Goal: Information Seeking & Learning: Learn about a topic

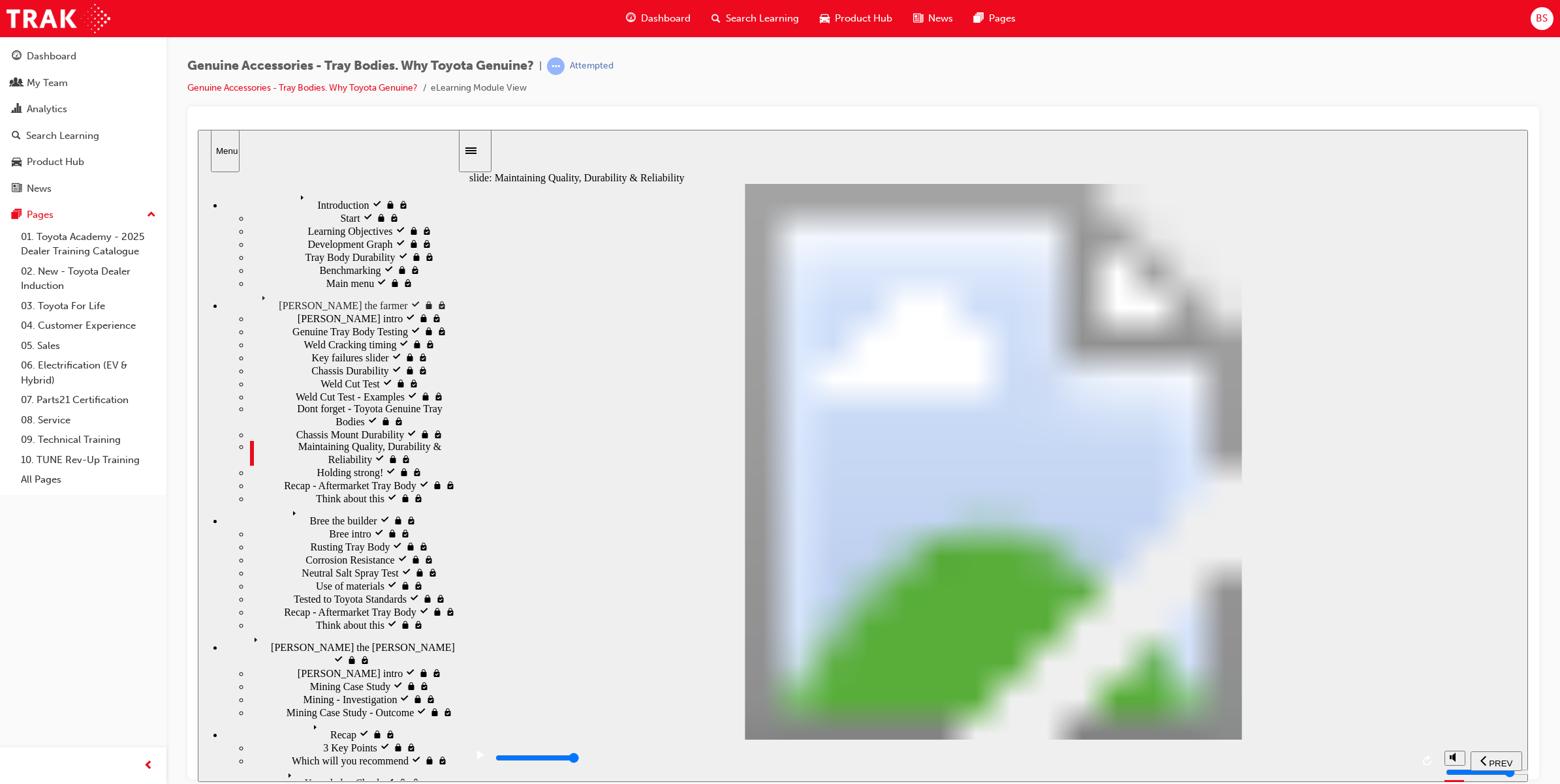
type input "12300"
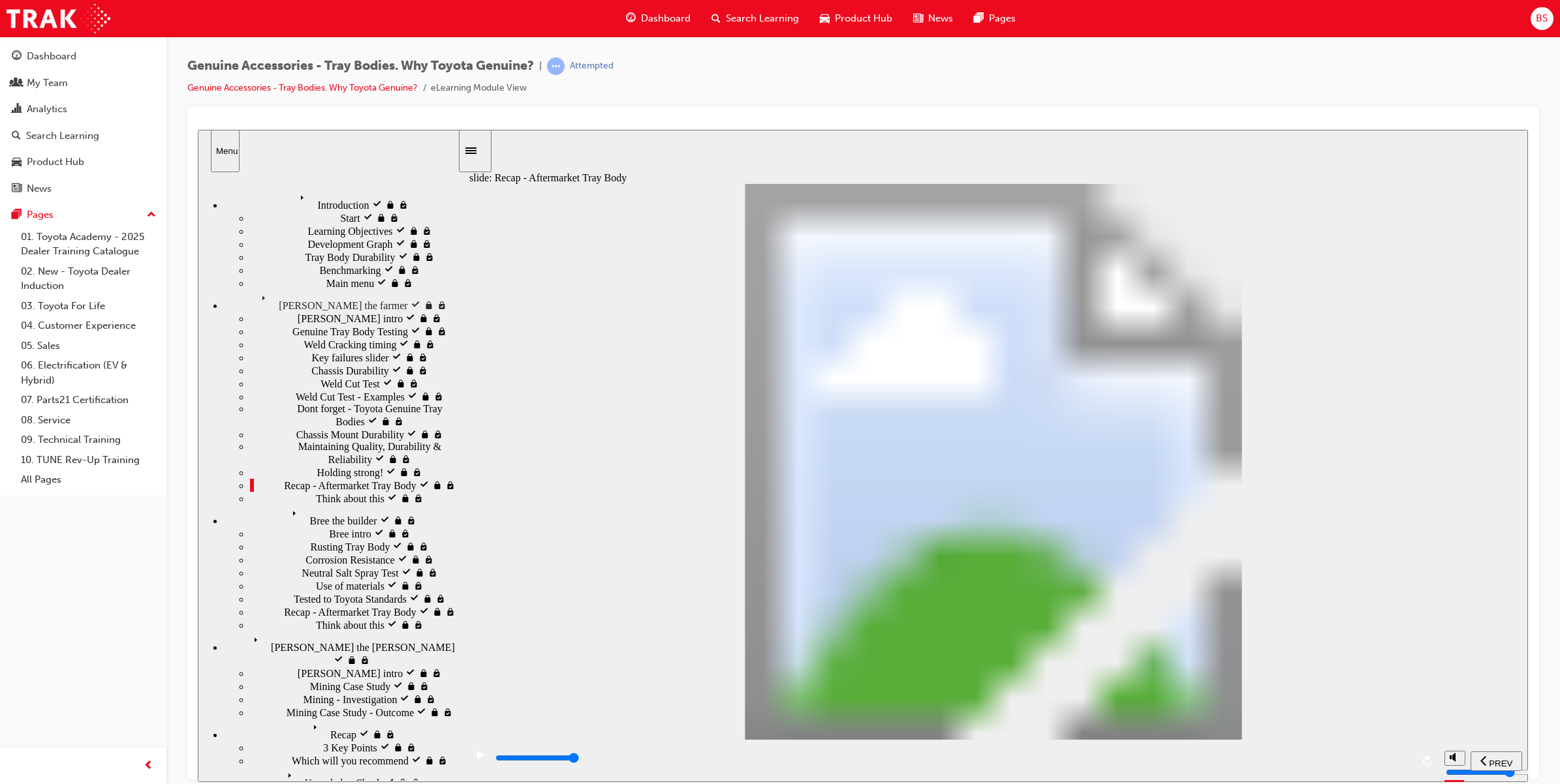
radio input "true"
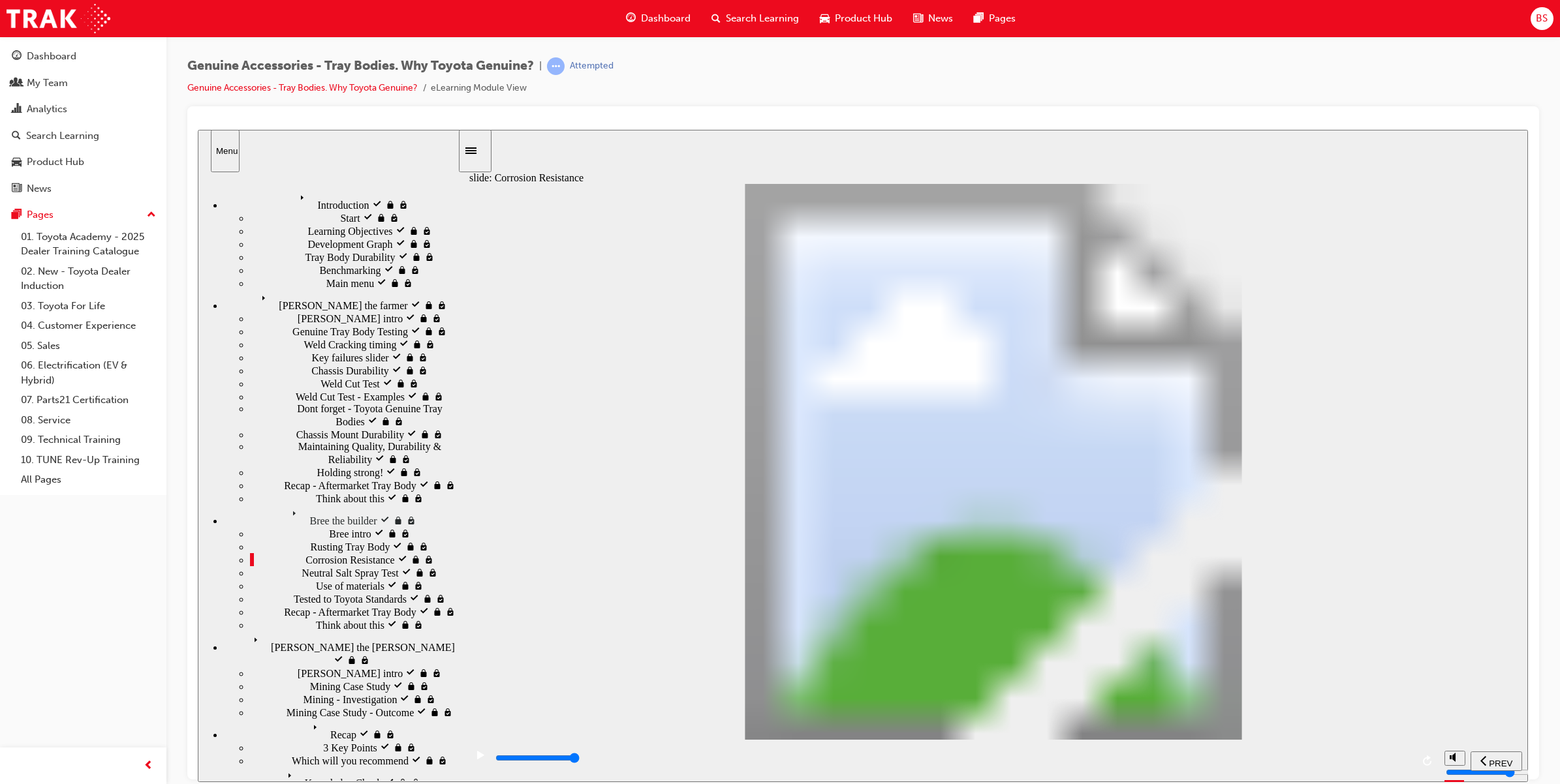
drag, startPoint x: 659, startPoint y: 560, endPoint x: 706, endPoint y: 551, distance: 47.9
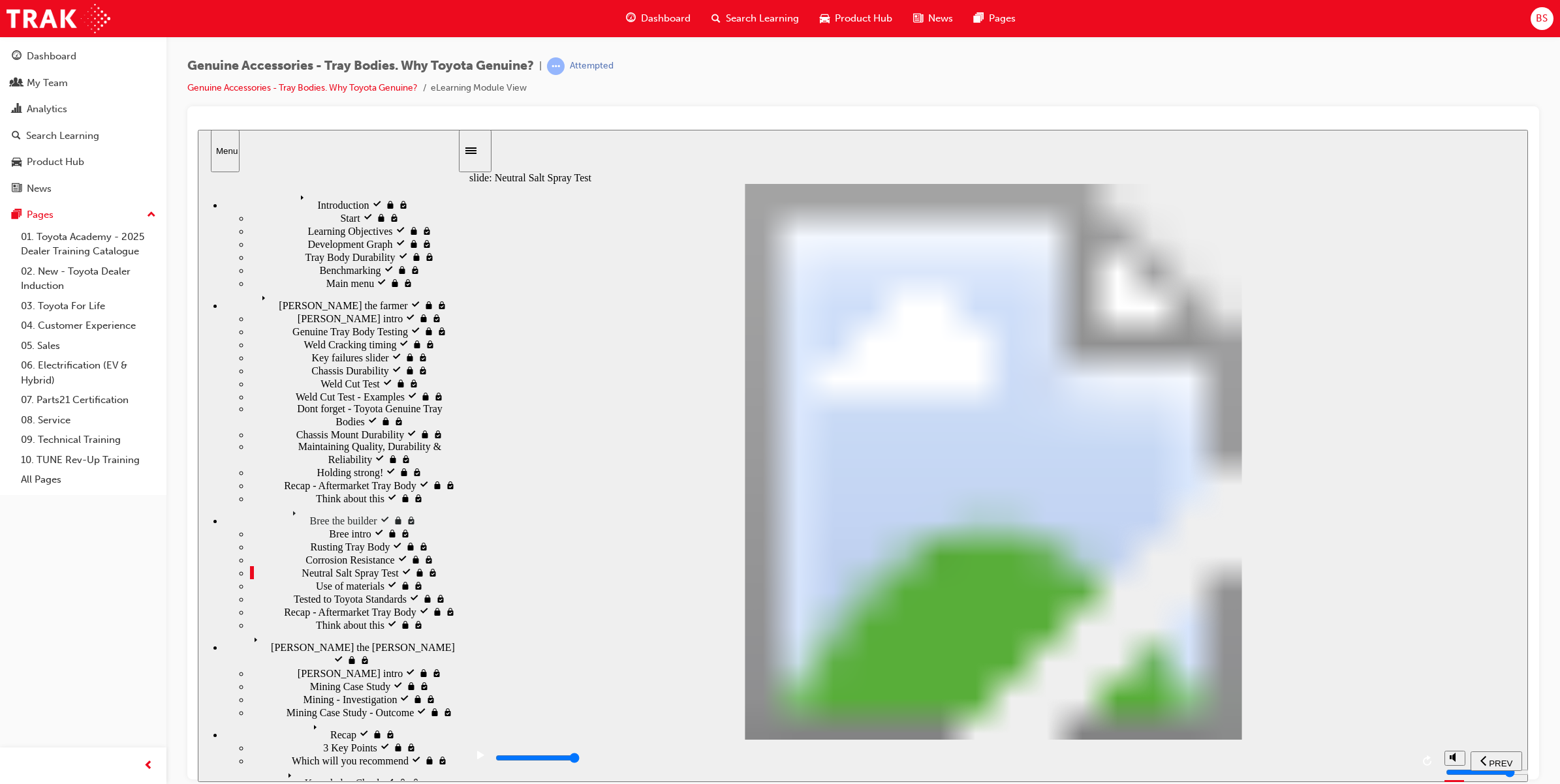
drag, startPoint x: 674, startPoint y: 522, endPoint x: 671, endPoint y: 509, distance: 13.3
drag, startPoint x: 652, startPoint y: 561, endPoint x: 700, endPoint y: 550, distance: 49.2
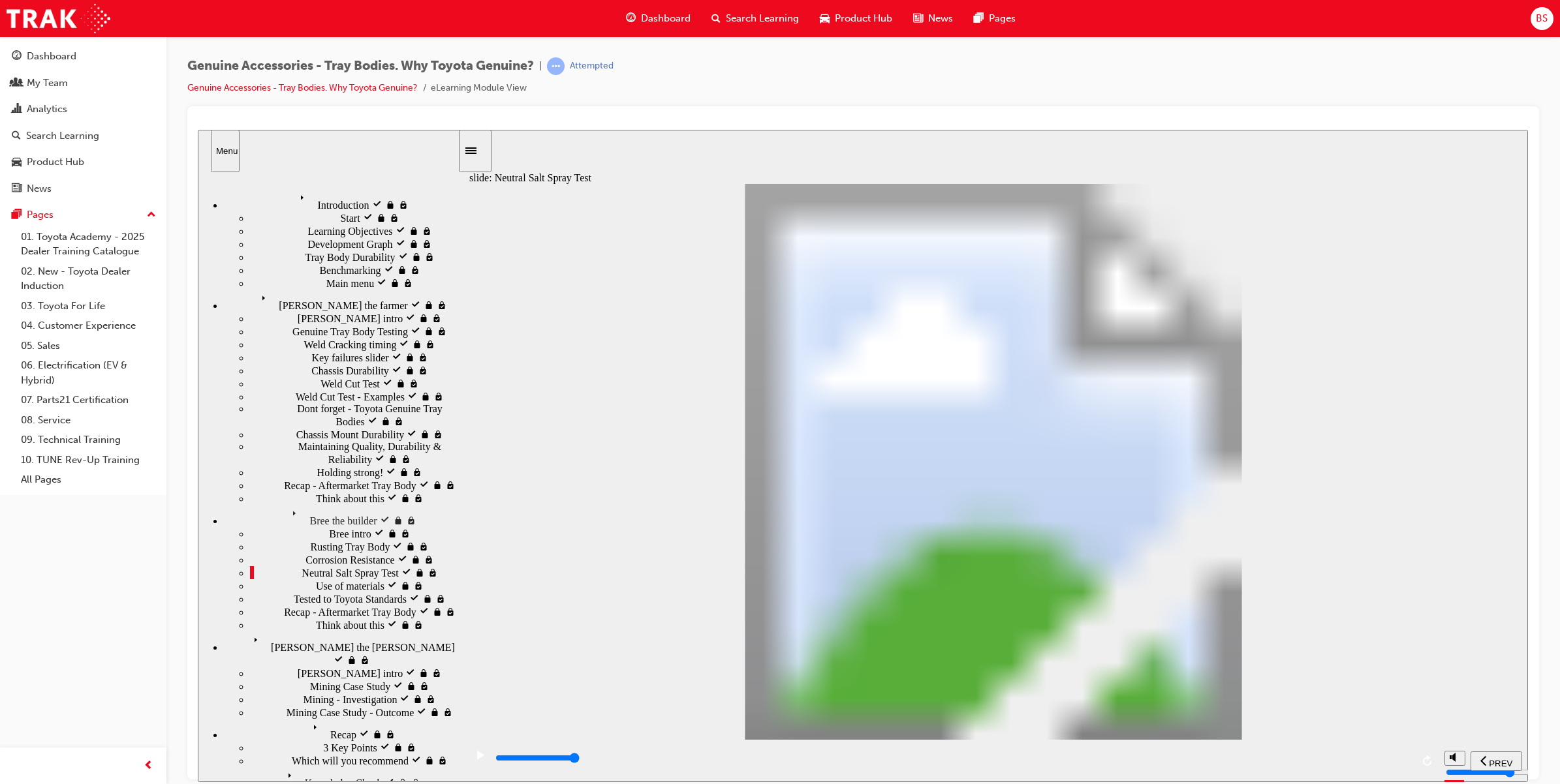
click at [477, 759] on icon "play/pause" at bounding box center [480, 755] width 7 height 8
drag, startPoint x: 1000, startPoint y: 368, endPoint x: 990, endPoint y: 374, distance: 11.7
drag, startPoint x: 651, startPoint y: 554, endPoint x: 709, endPoint y: 554, distance: 58.0
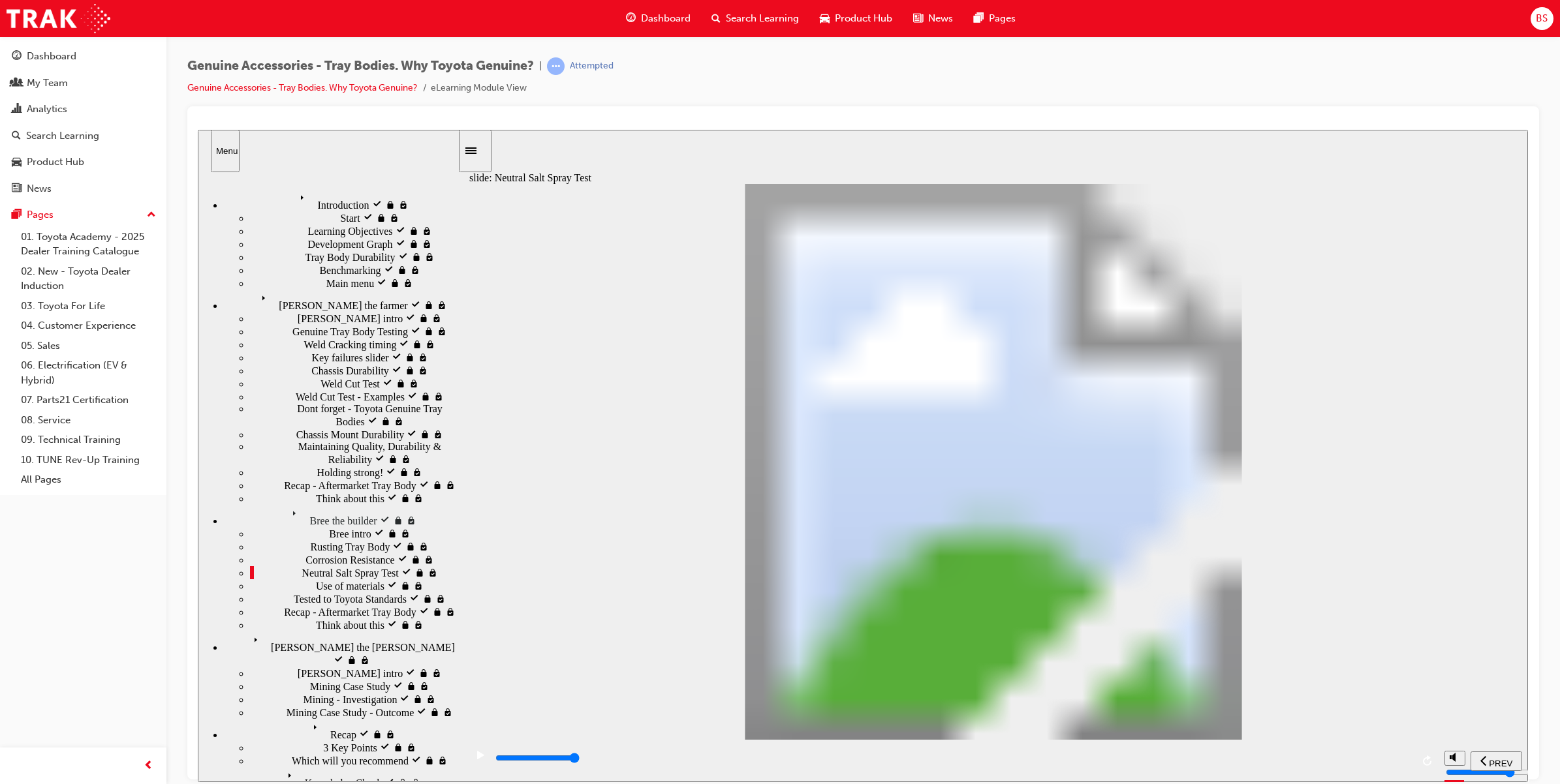
type input "0"
type input "2"
drag, startPoint x: 661, startPoint y: 574, endPoint x: 779, endPoint y: 573, distance: 118.0
type input "6300"
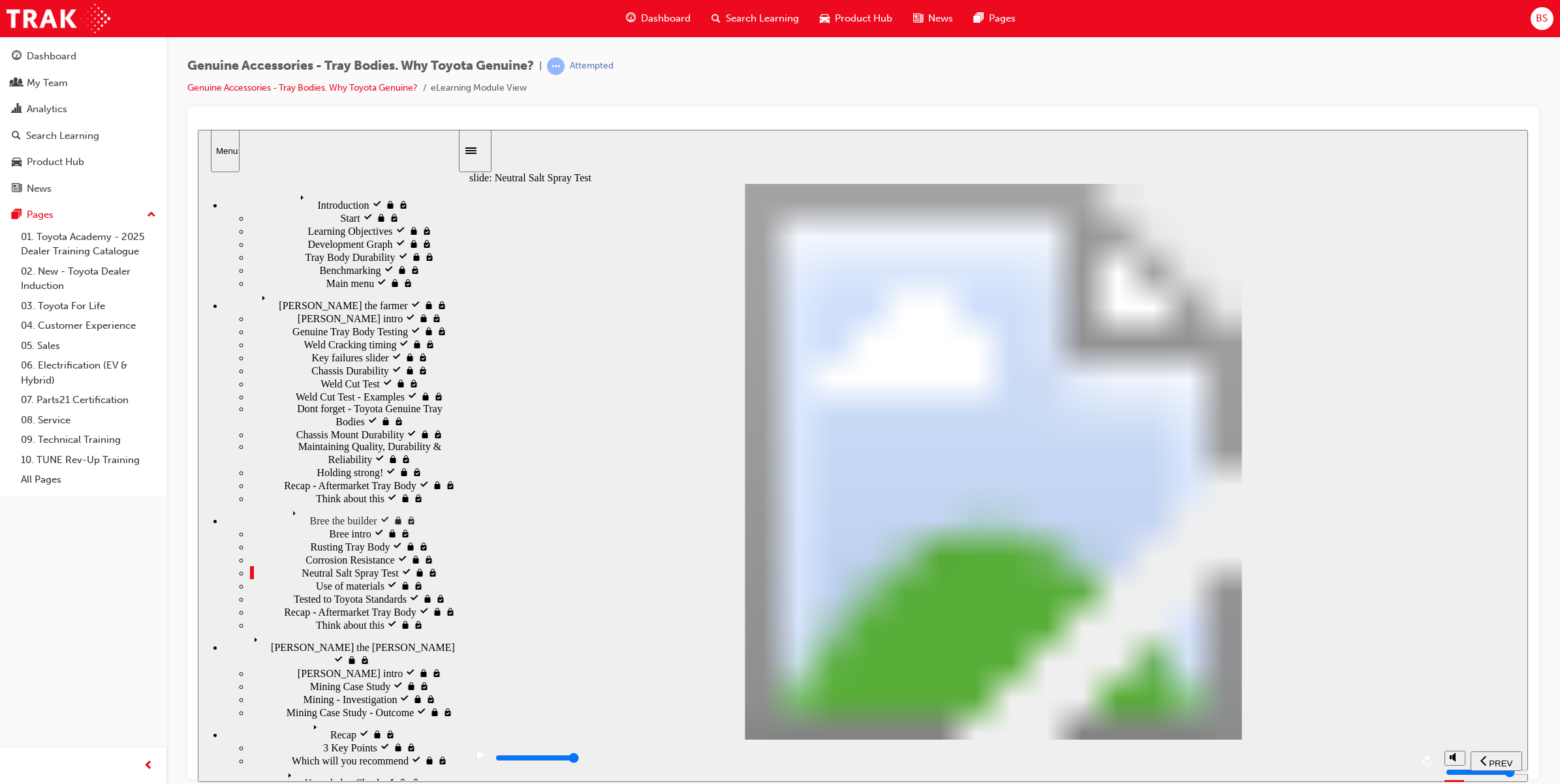
drag, startPoint x: 779, startPoint y: 567, endPoint x: 862, endPoint y: 551, distance: 84.5
drag, startPoint x: 831, startPoint y: 567, endPoint x: 883, endPoint y: 557, distance: 53.0
type input "5"
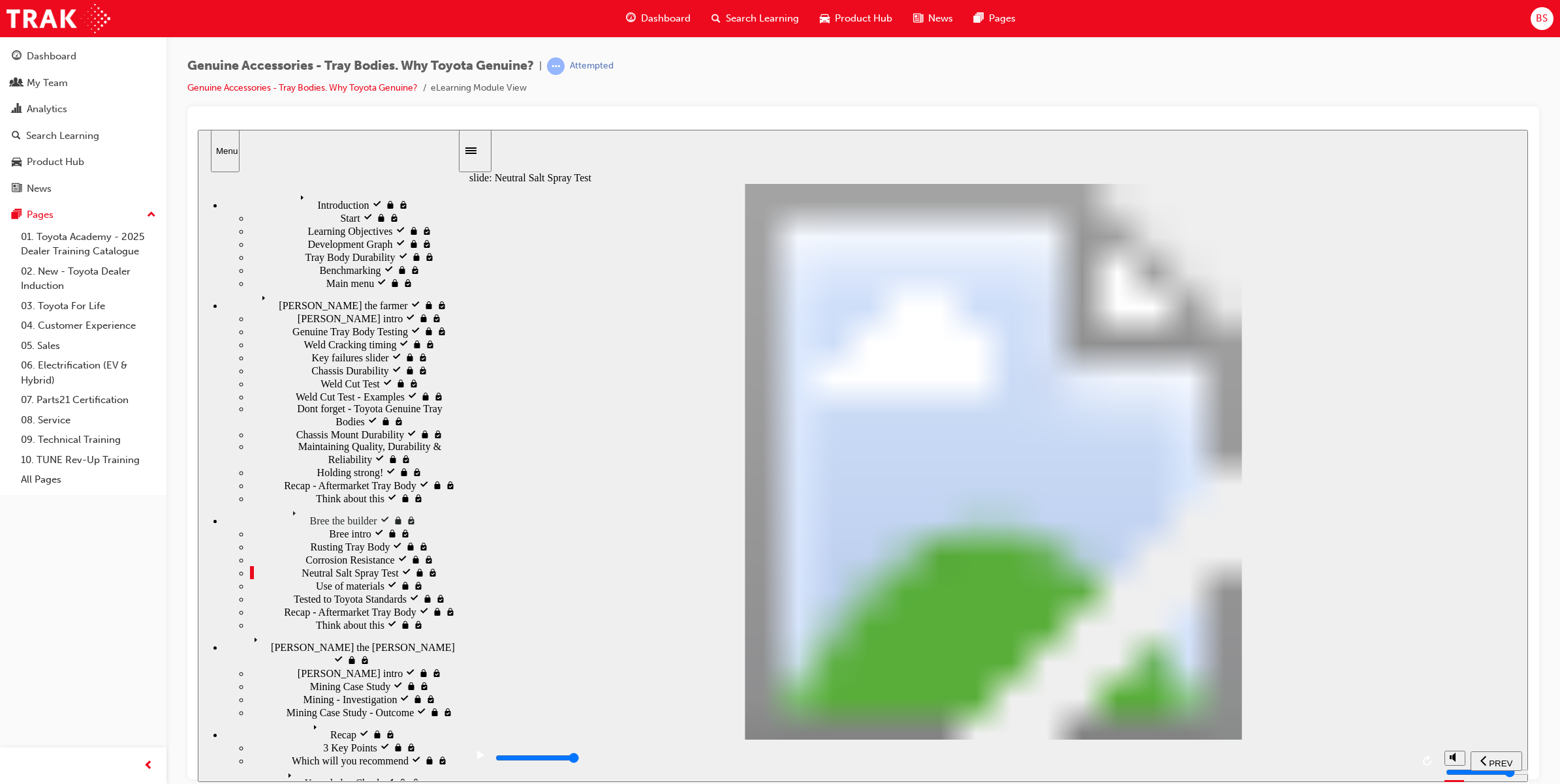
type input "0"
type input "7"
type input "500"
type input "6"
drag, startPoint x: 885, startPoint y: 557, endPoint x: 1016, endPoint y: 578, distance: 132.7
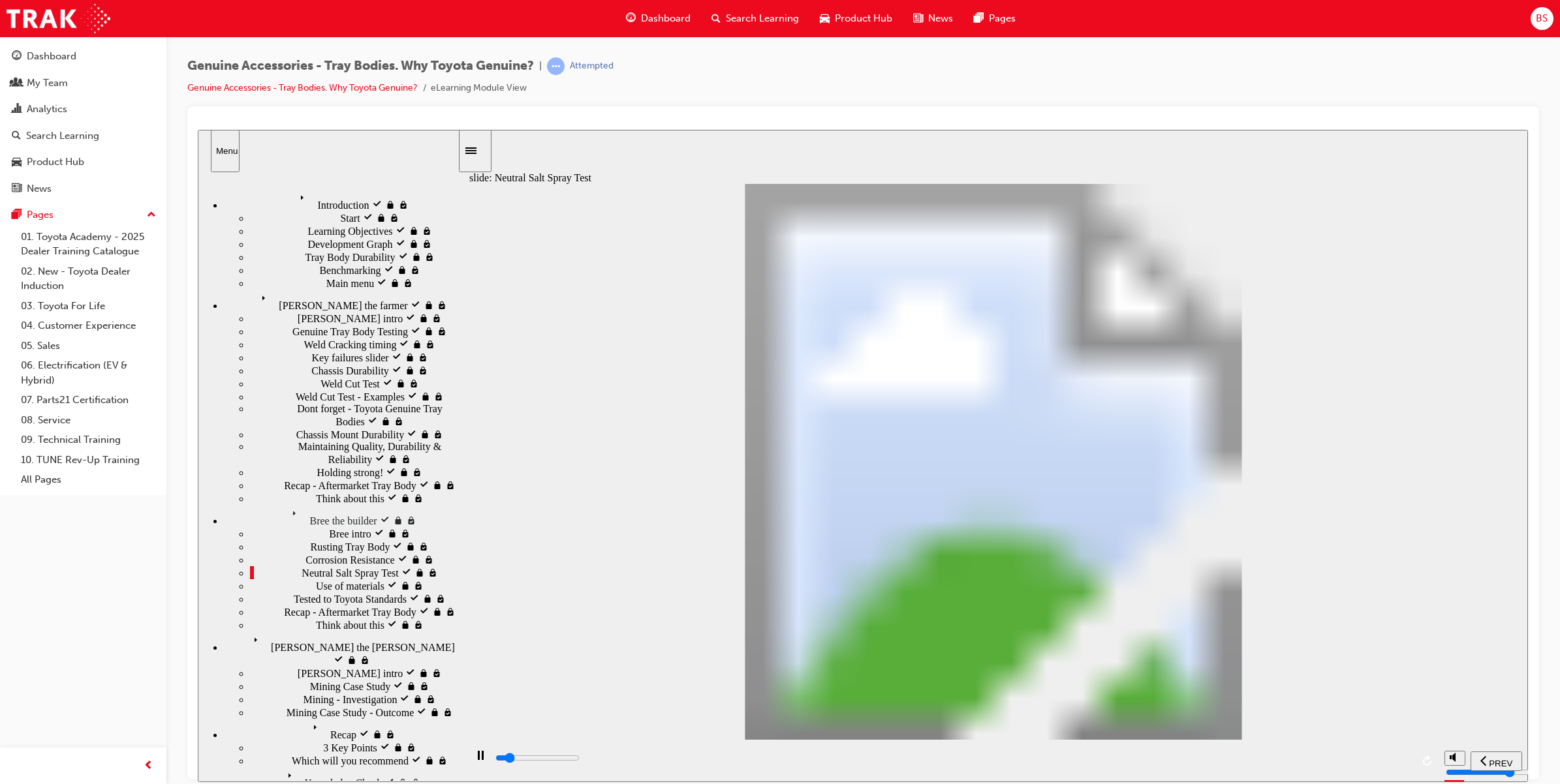
type input "100"
type input "8"
drag, startPoint x: 1016, startPoint y: 578, endPoint x: 1177, endPoint y: 550, distance: 163.4
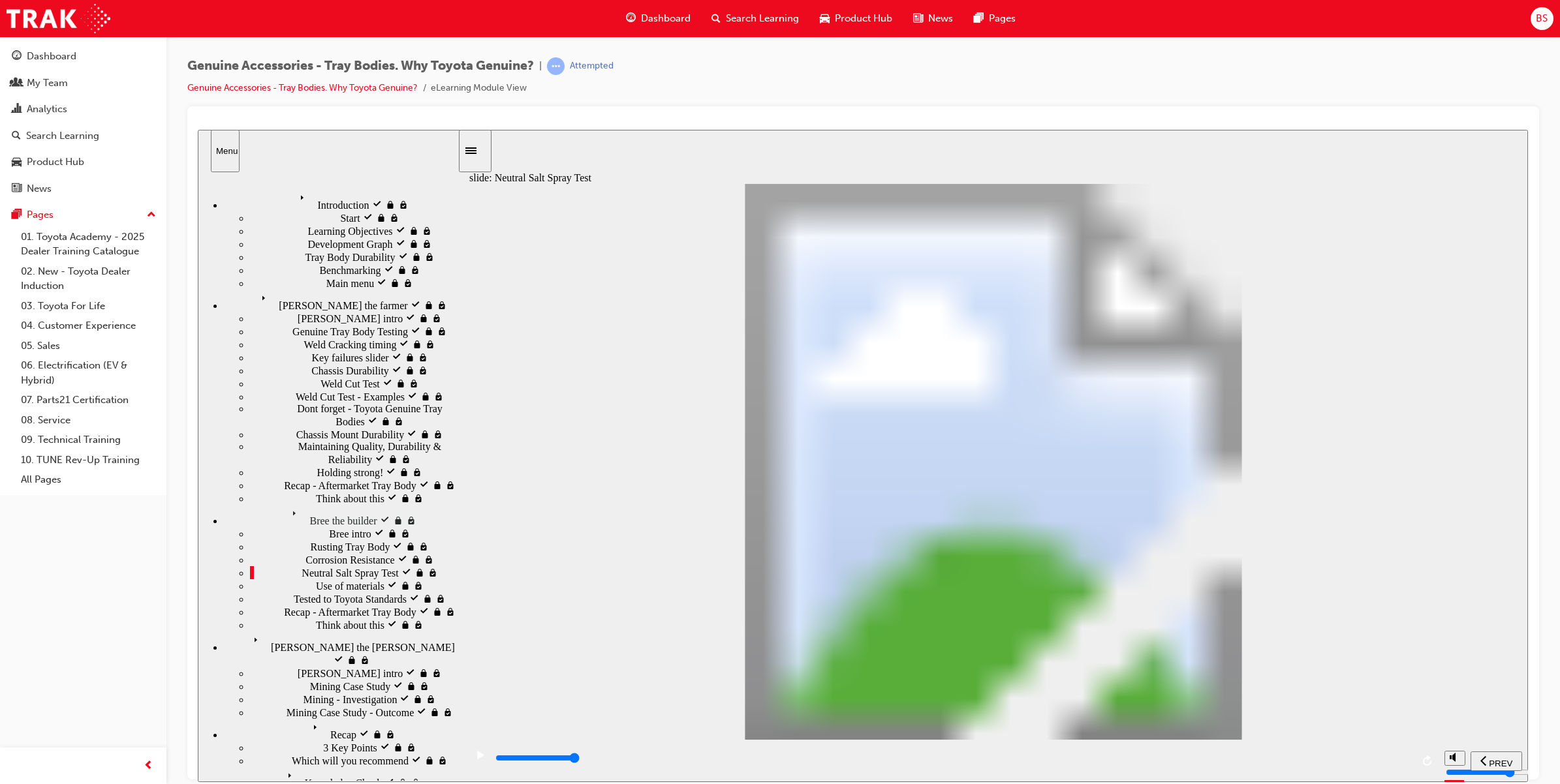
click at [303, 590] on nav "Introduction visited Introduction Start visited Start" at bounding box center [328, 479] width 260 height 602
click at [316, 579] on span "Use of materials locked" at bounding box center [365, 584] width 99 height 11
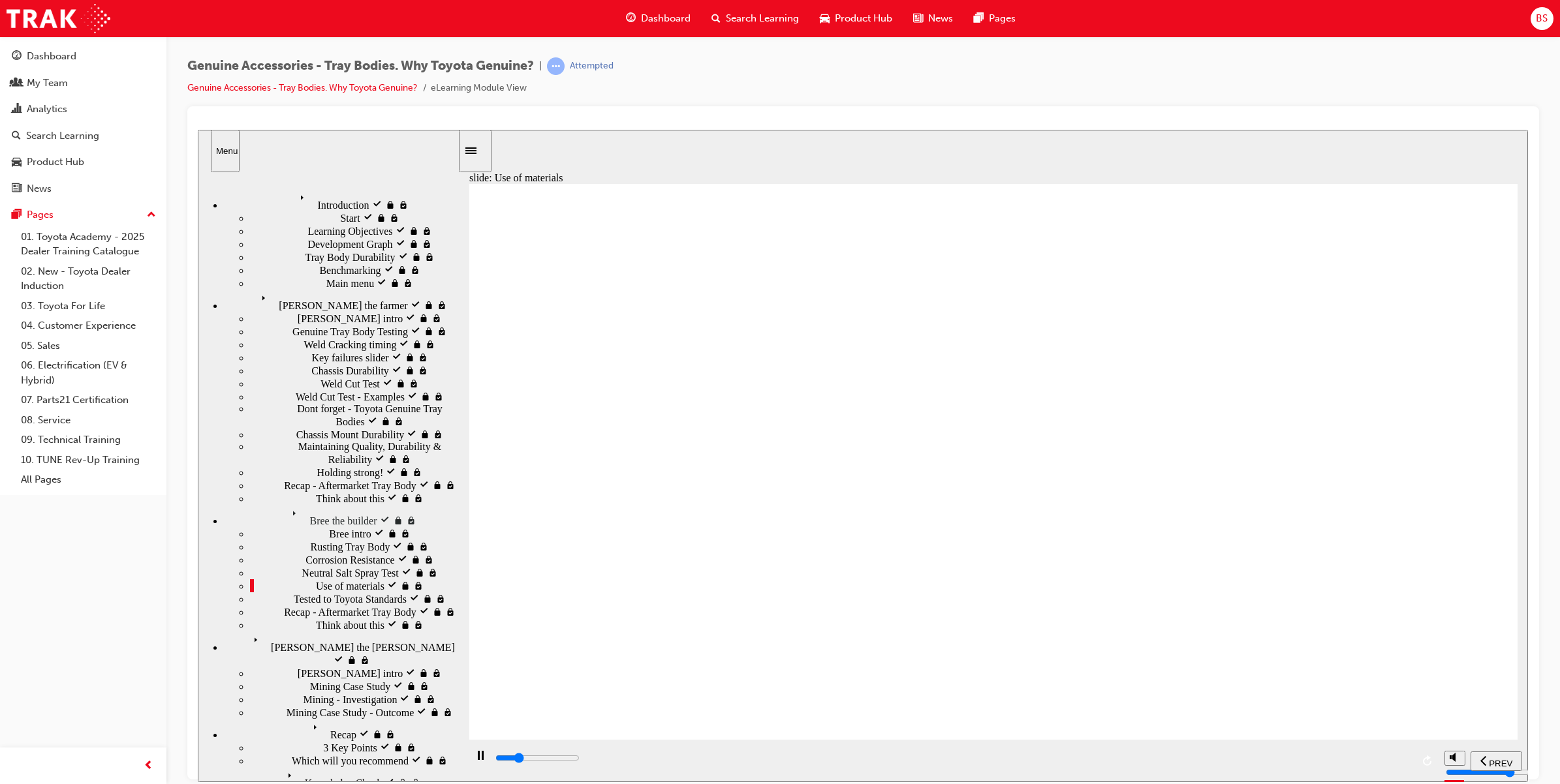
drag, startPoint x: 713, startPoint y: 754, endPoint x: 728, endPoint y: 754, distance: 15.0
click at [726, 754] on div "playback controls" at bounding box center [952, 760] width 917 height 20
drag, startPoint x: 728, startPoint y: 754, endPoint x: 1461, endPoint y: 724, distance: 733.6
click at [1461, 724] on div "slide: Use of materials Rectangle Rectangle 1 Multiply 1 Close What is Zytel ® …" at bounding box center [863, 455] width 1330 height 652
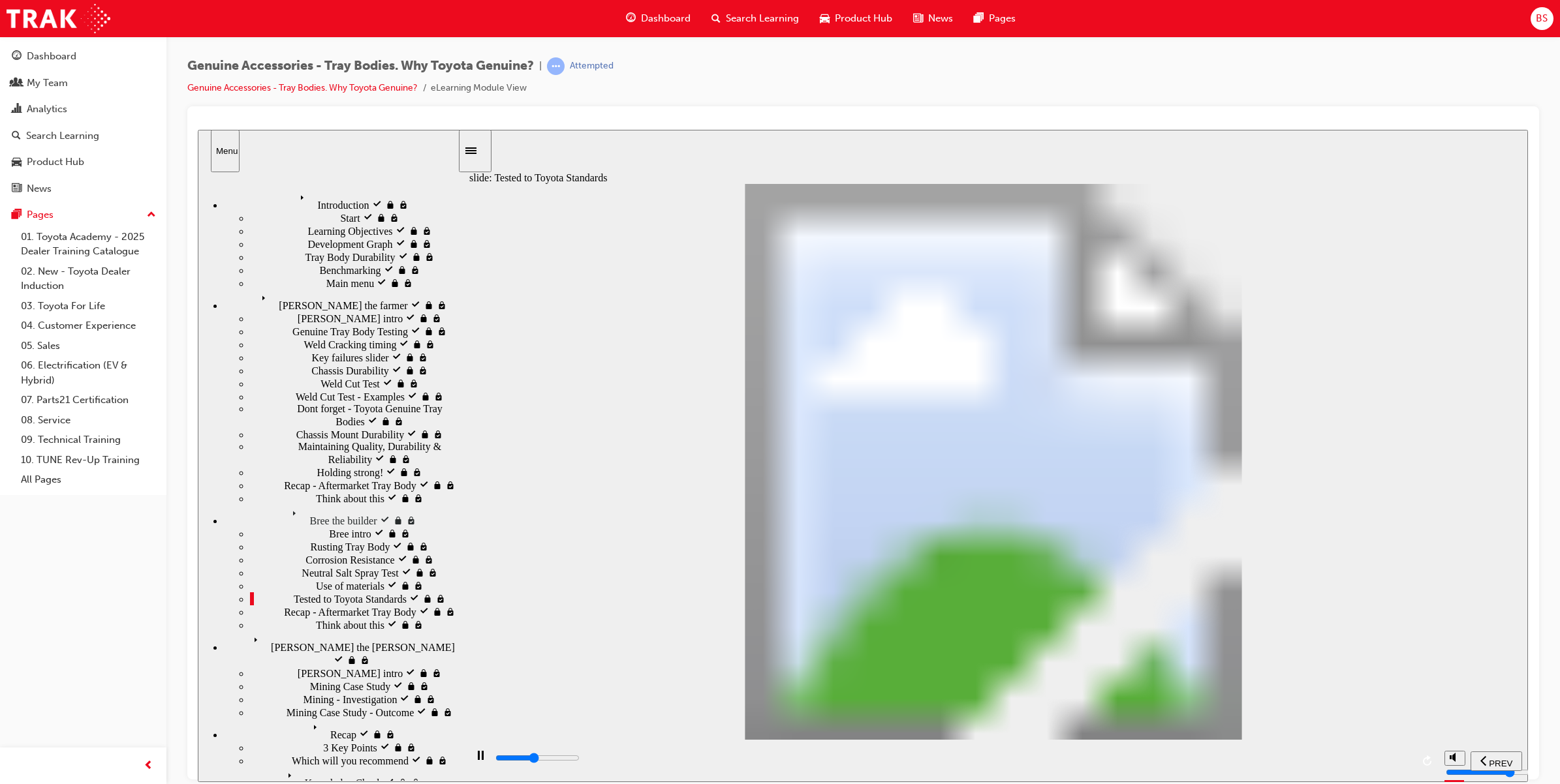
type input "13400"
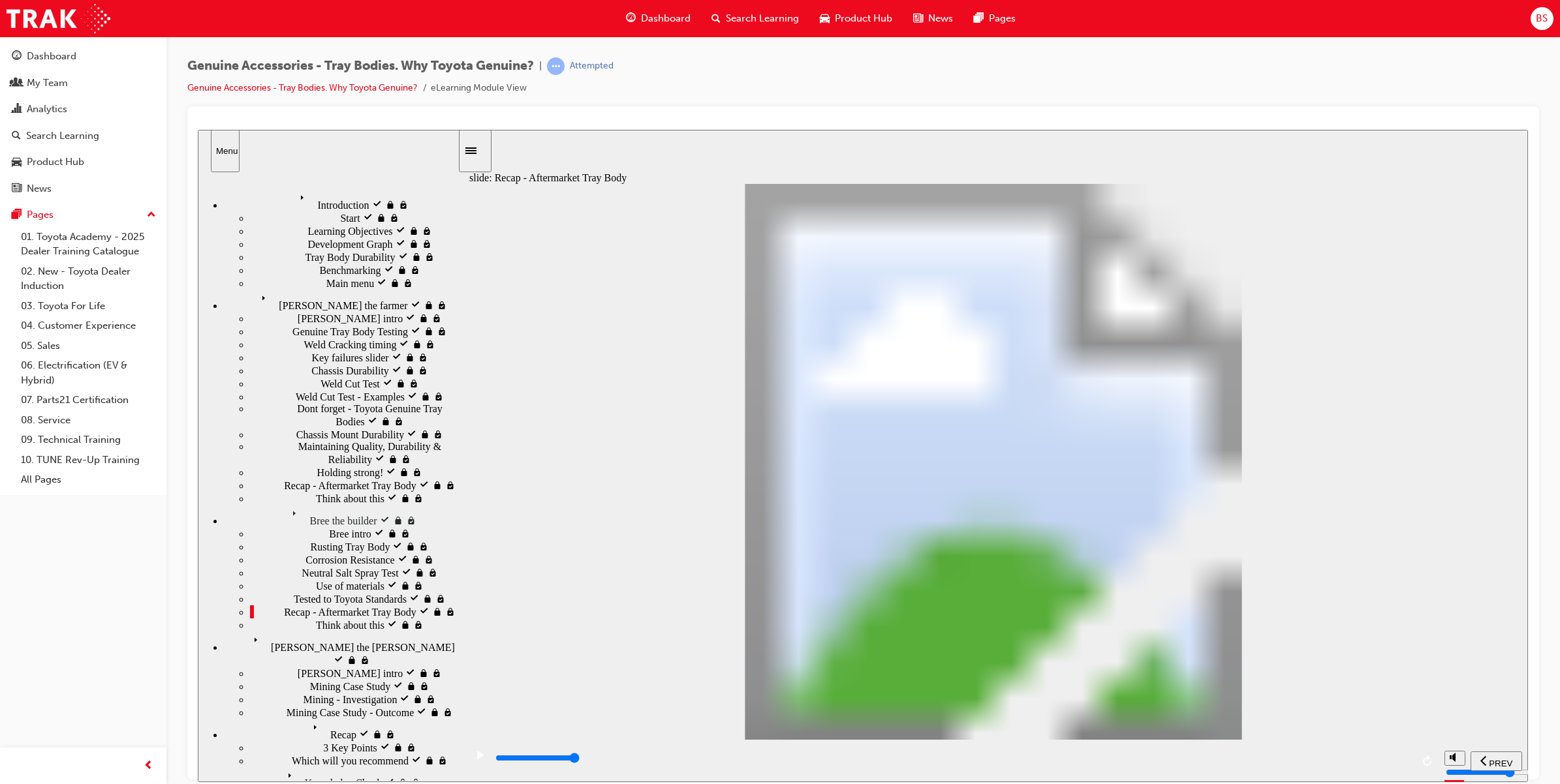
radio input "true"
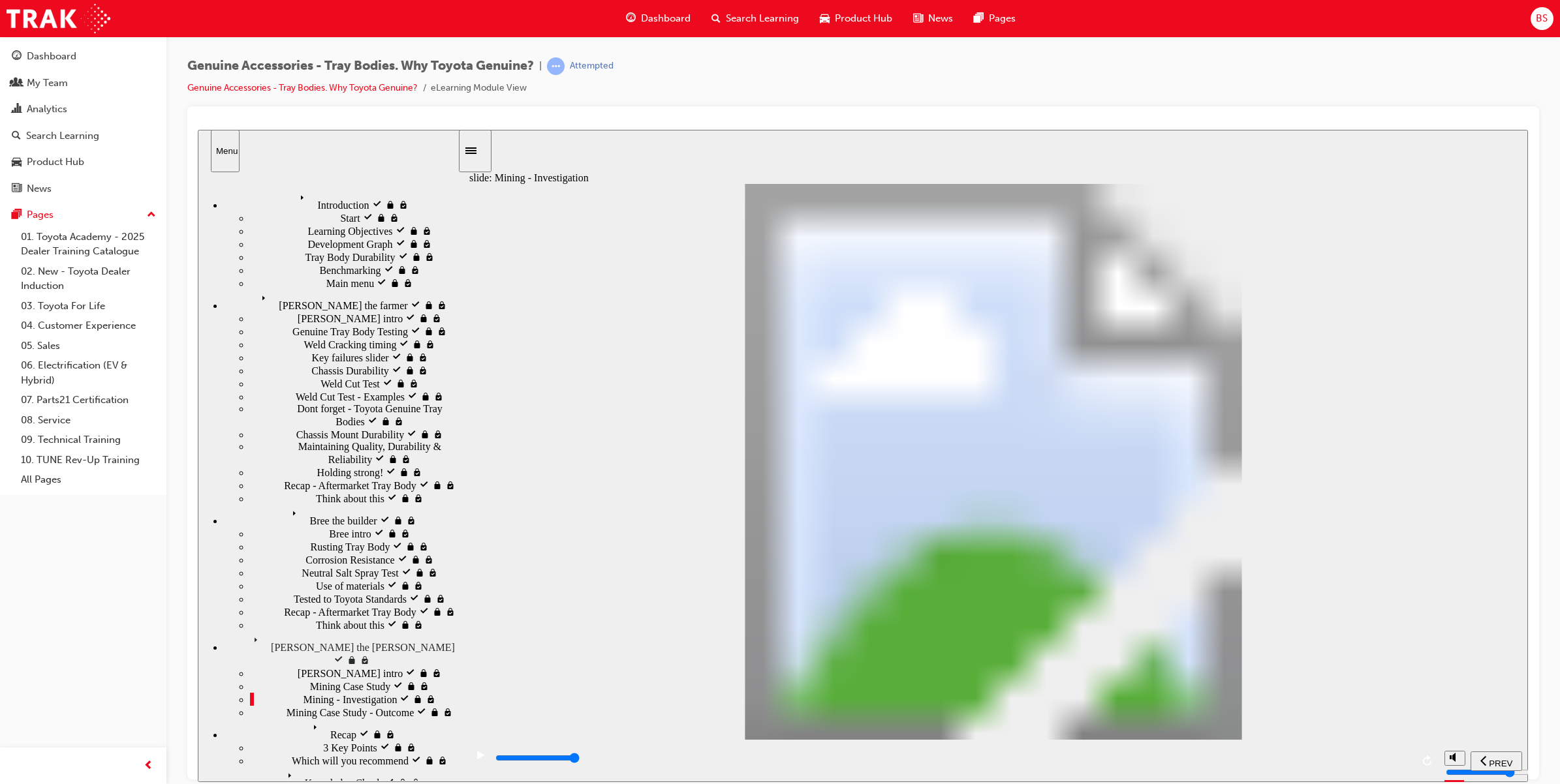
drag, startPoint x: 1454, startPoint y: 178, endPoint x: 1459, endPoint y: 198, distance: 20.6
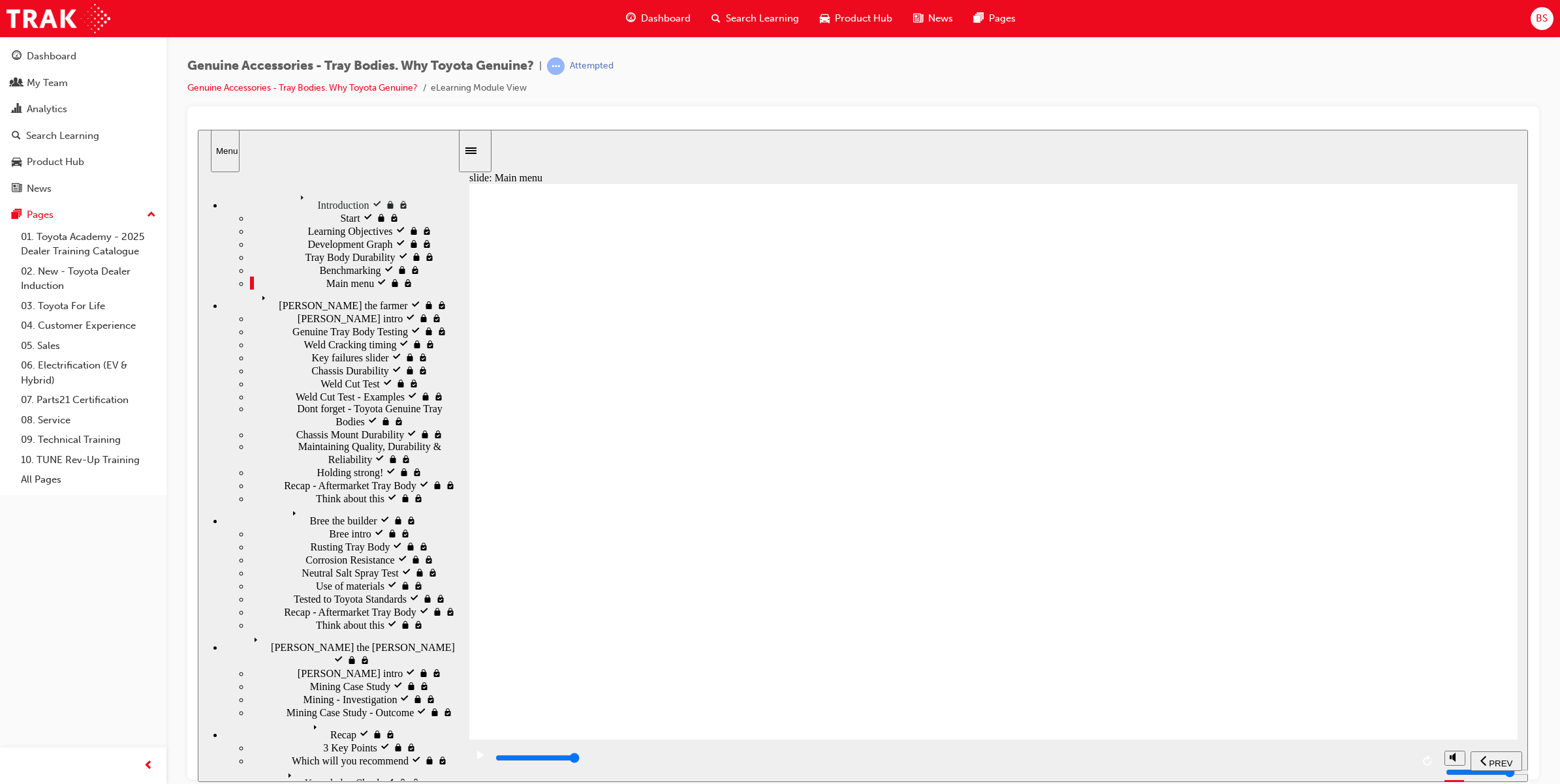
drag, startPoint x: 665, startPoint y: 617, endPoint x: 658, endPoint y: 615, distance: 7.3
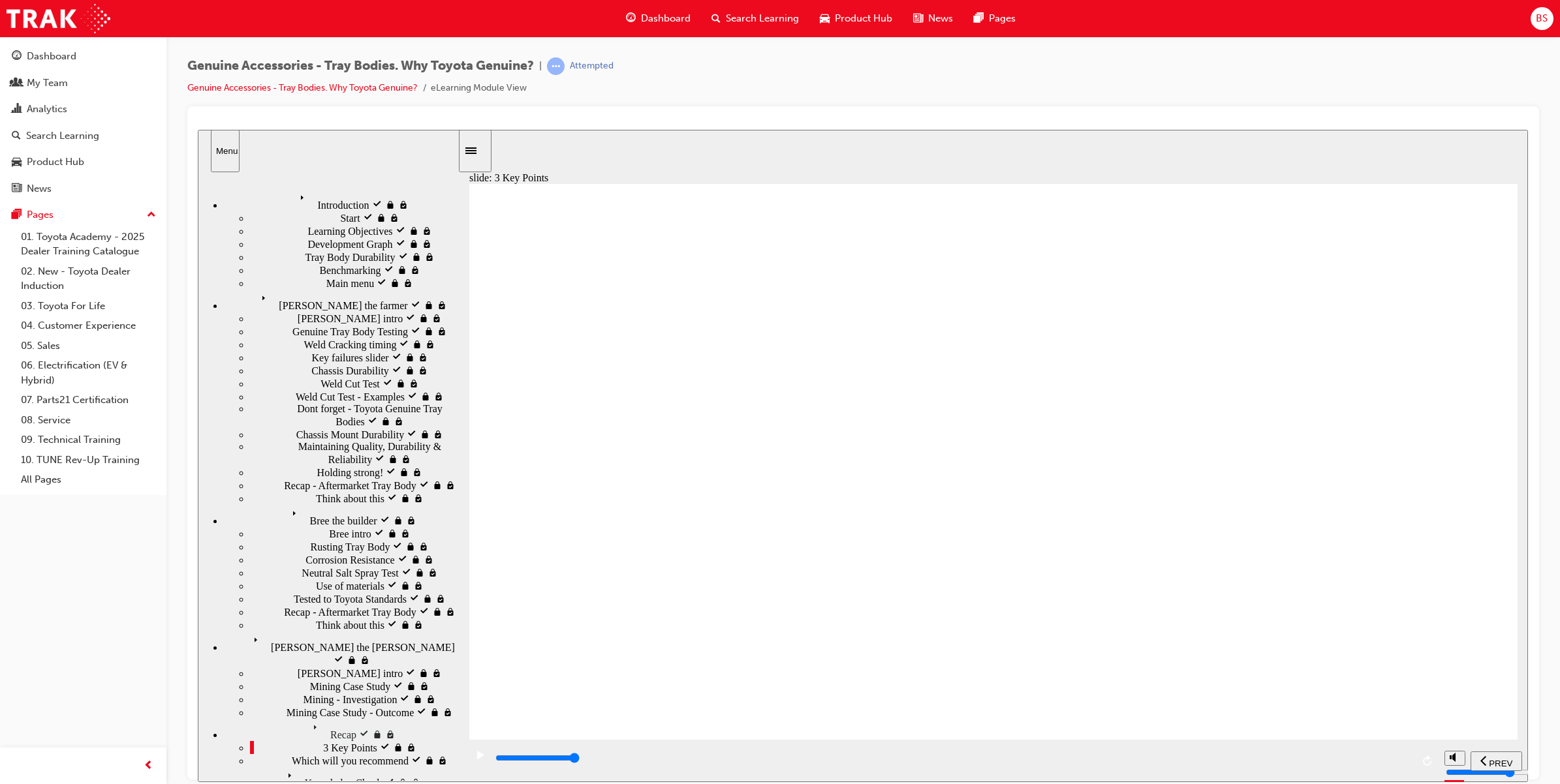
type input "8600"
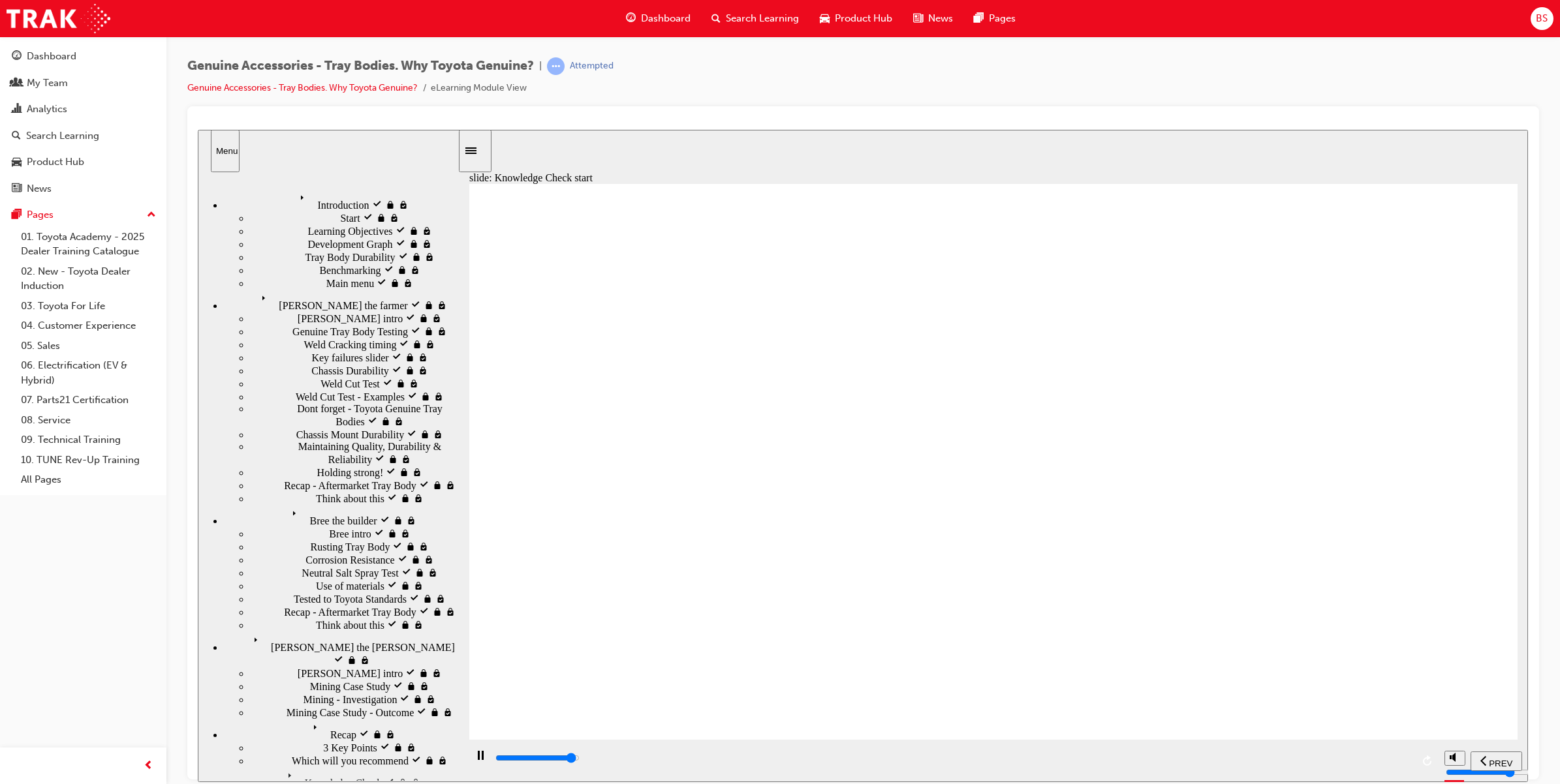
radio input "false"
radio input "true"
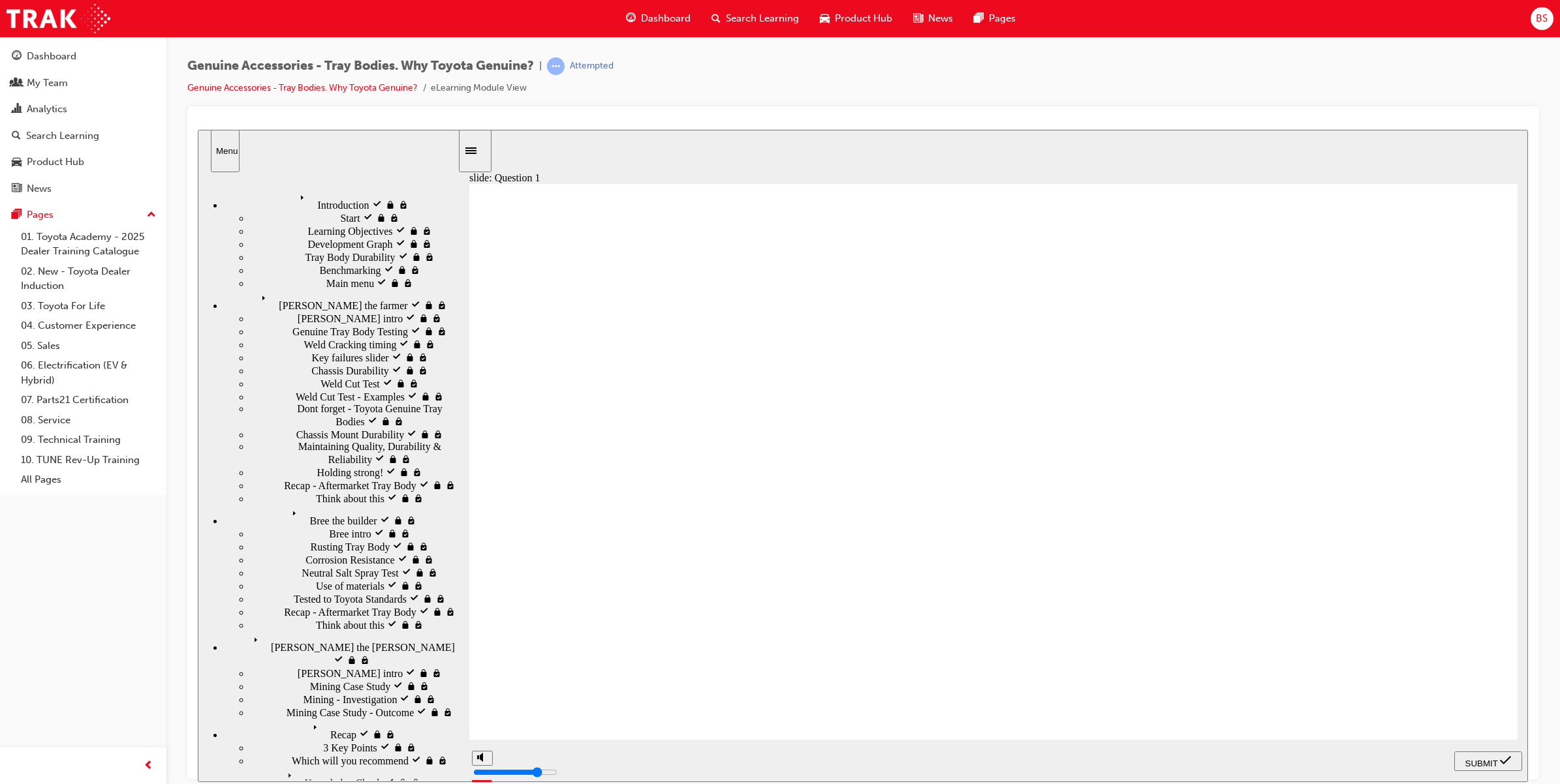
click at [1487, 760] on span "SUBMIT" at bounding box center [1482, 763] width 33 height 10
radio input "true"
click at [1472, 760] on span "SUBMIT" at bounding box center [1482, 763] width 33 height 10
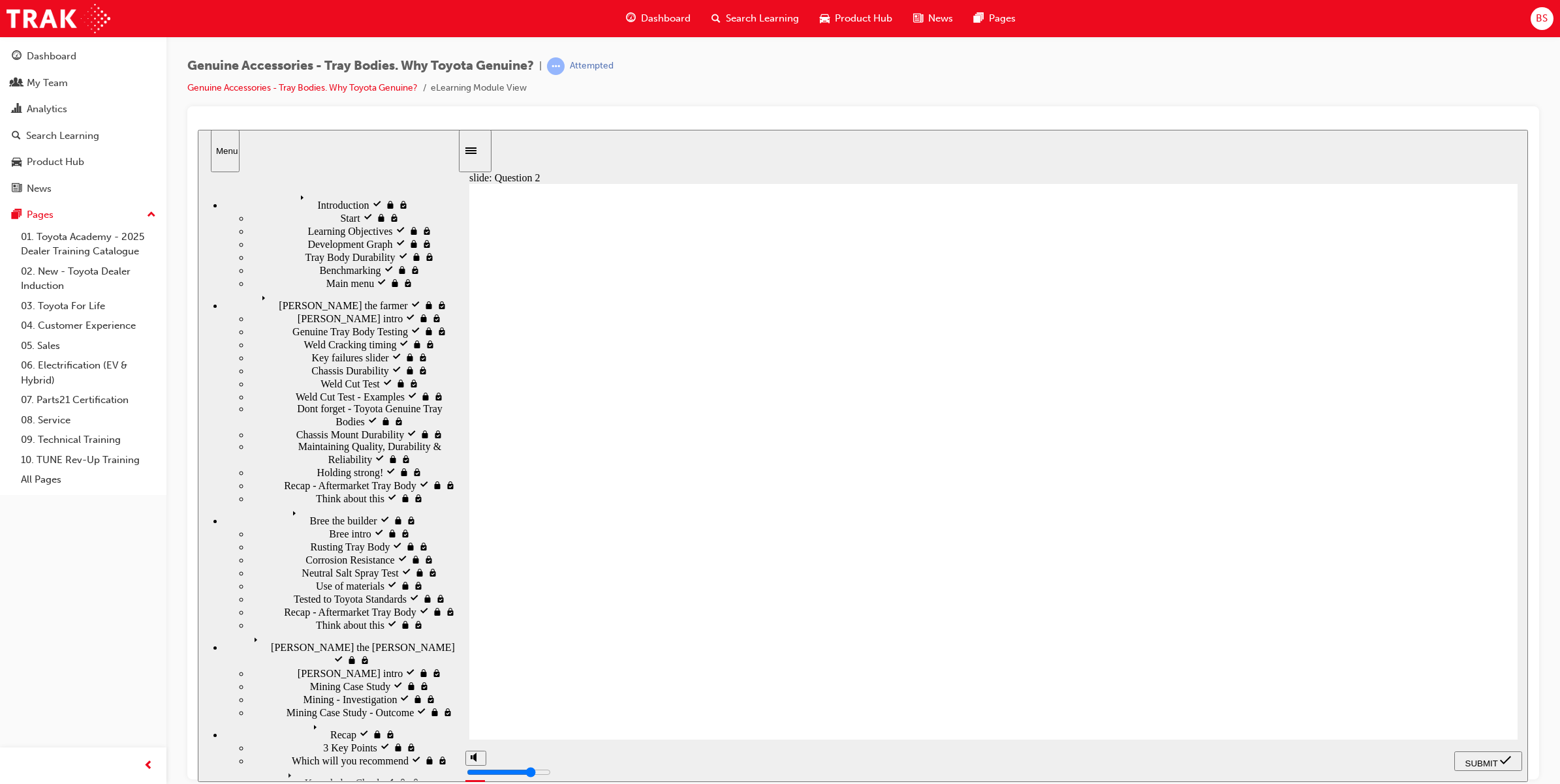
radio input "true"
click at [1477, 766] on div "SUBMIT" at bounding box center [1488, 760] width 57 height 14
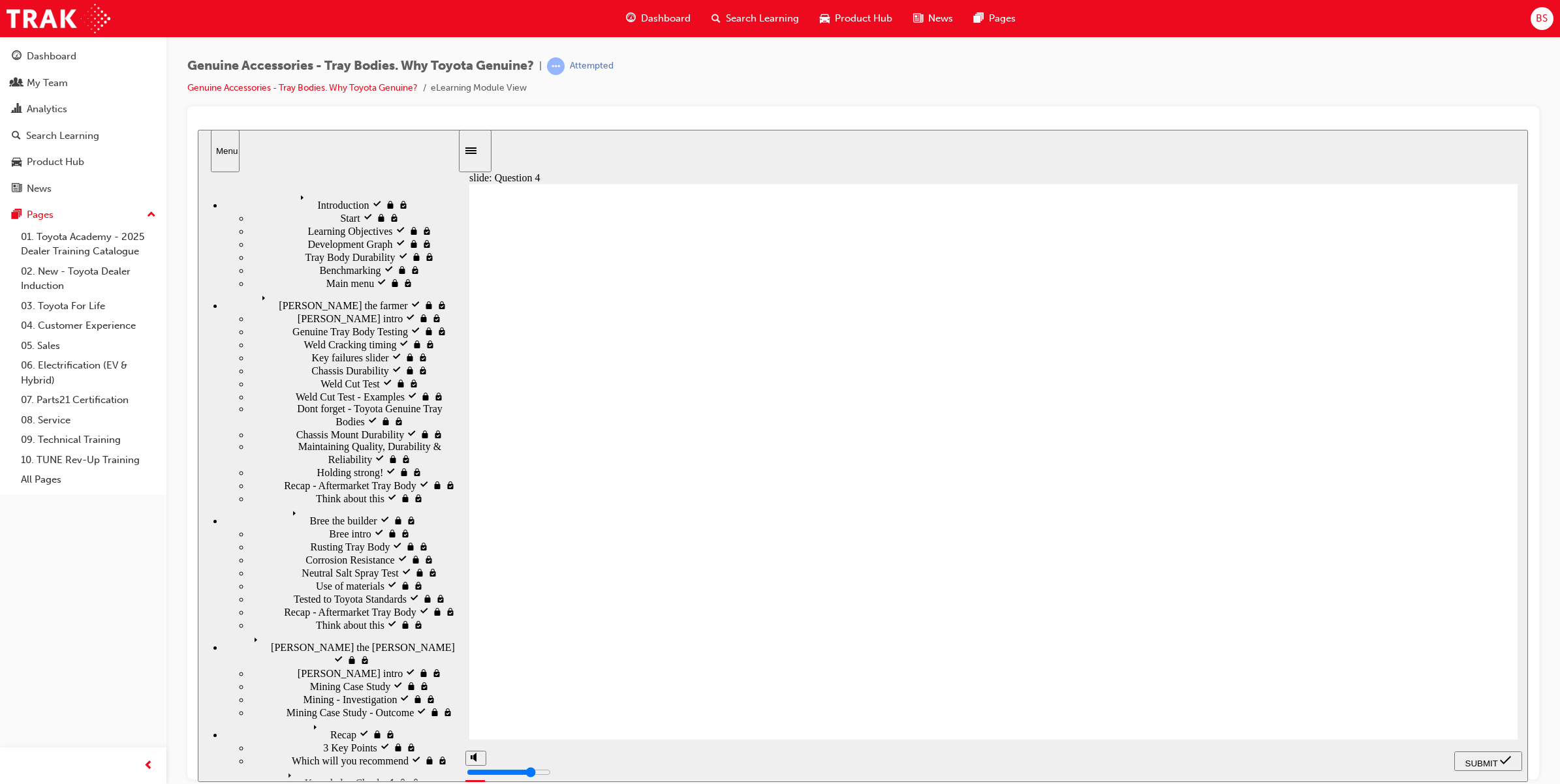
radio input "true"
click at [1482, 763] on span "SUBMIT" at bounding box center [1482, 763] width 33 height 10
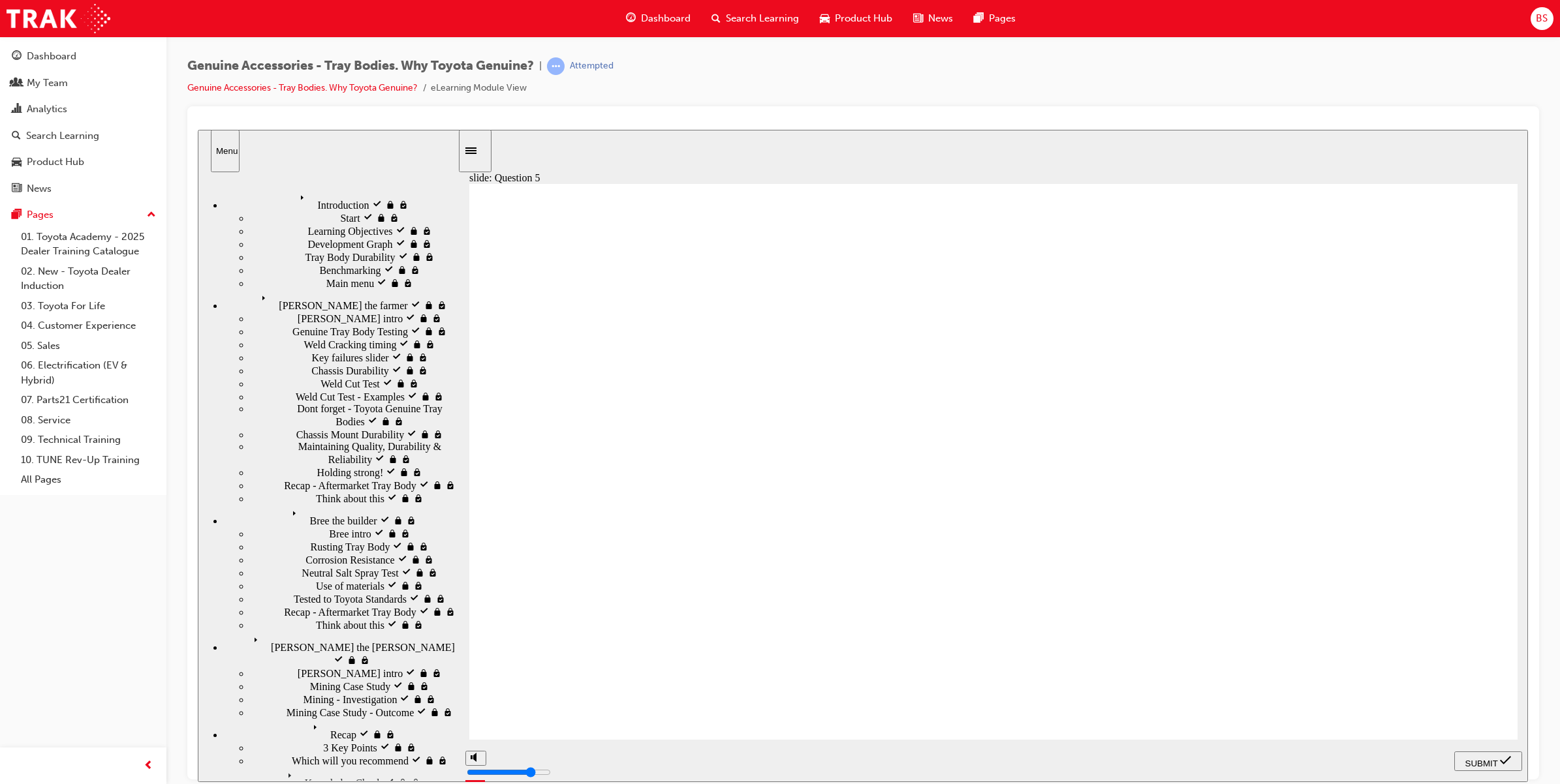
radio input "true"
radio input "false"
radio input "true"
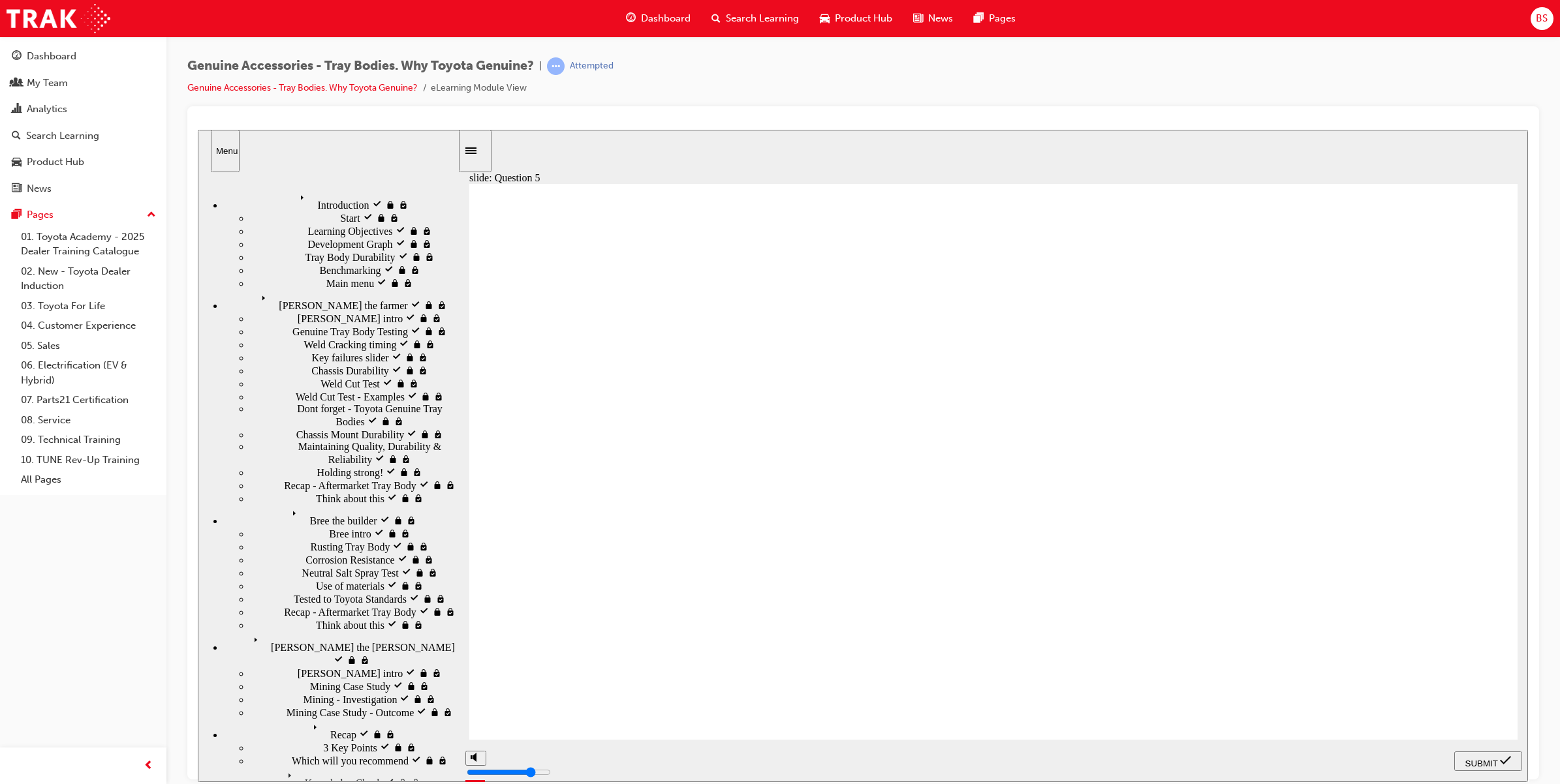
click at [1490, 770] on button "SUBMIT" at bounding box center [1487, 760] width 68 height 20
radio input "true"
click at [1470, 749] on nav "PREV NEXT SUBMIT" at bounding box center [1487, 760] width 68 height 42
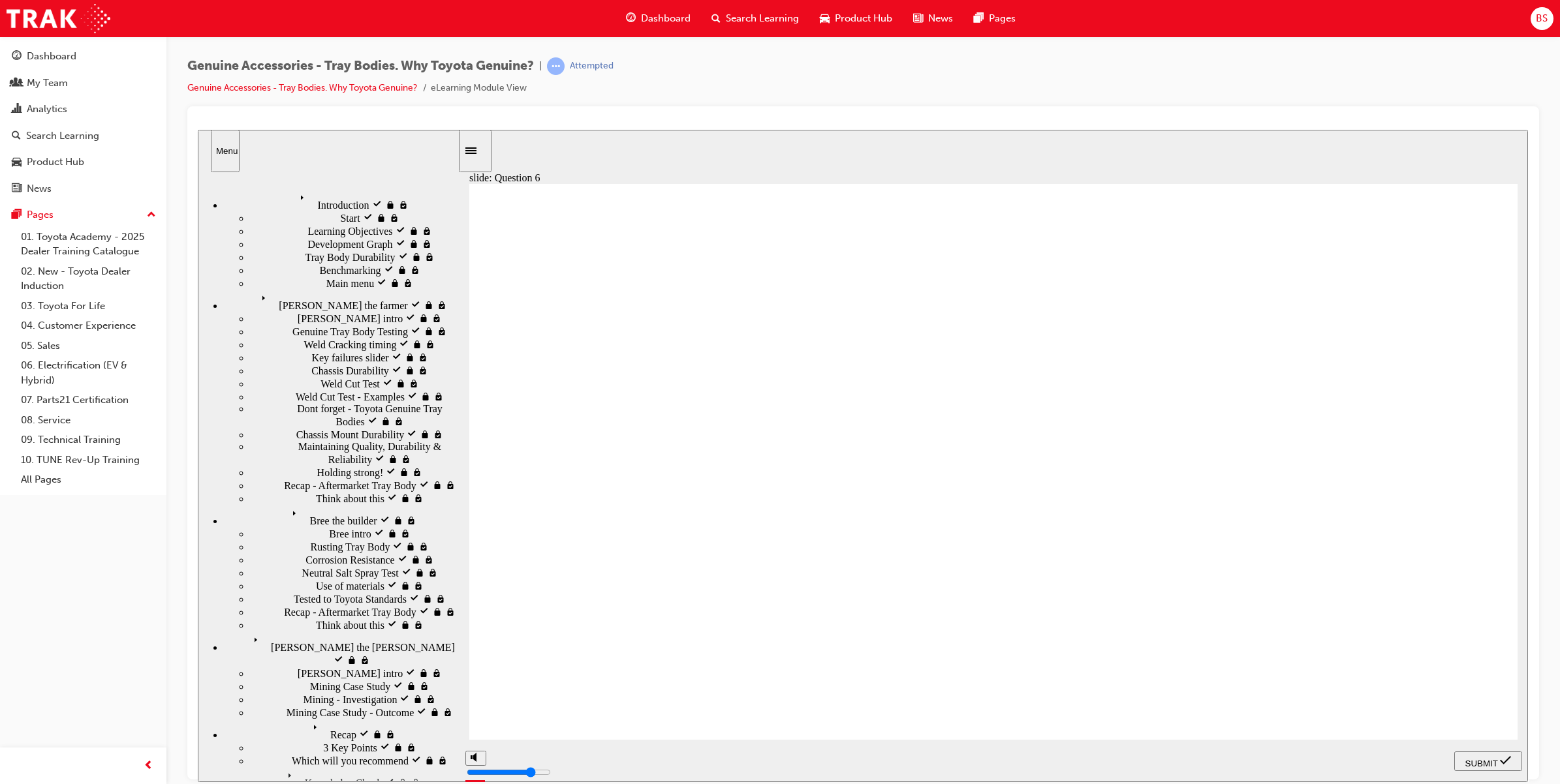
click at [1470, 763] on span "SUBMIT" at bounding box center [1482, 763] width 33 height 10
radio input "false"
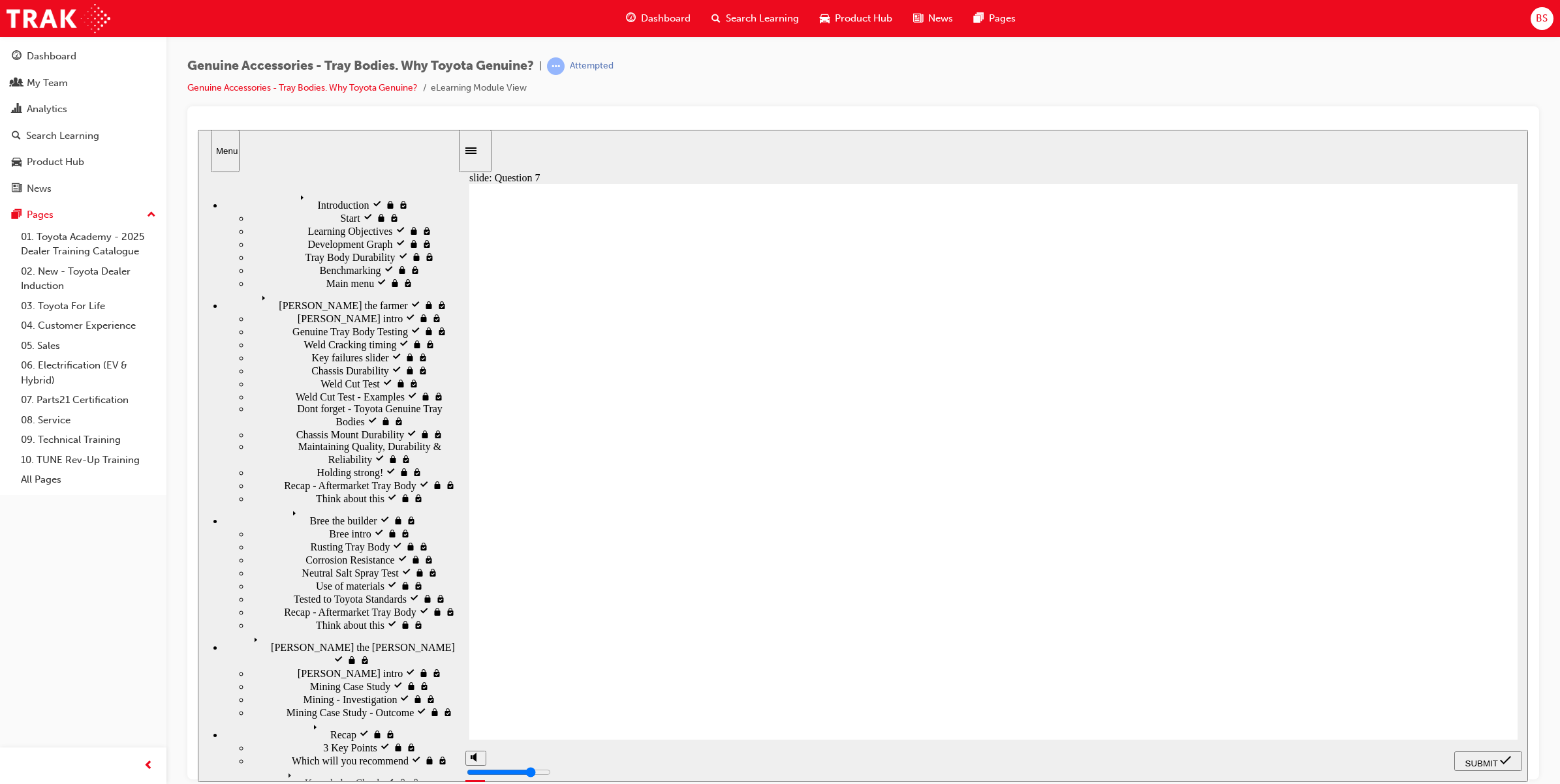
radio input "true"
click at [1470, 759] on span "SUBMIT" at bounding box center [1482, 763] width 33 height 10
radio input "true"
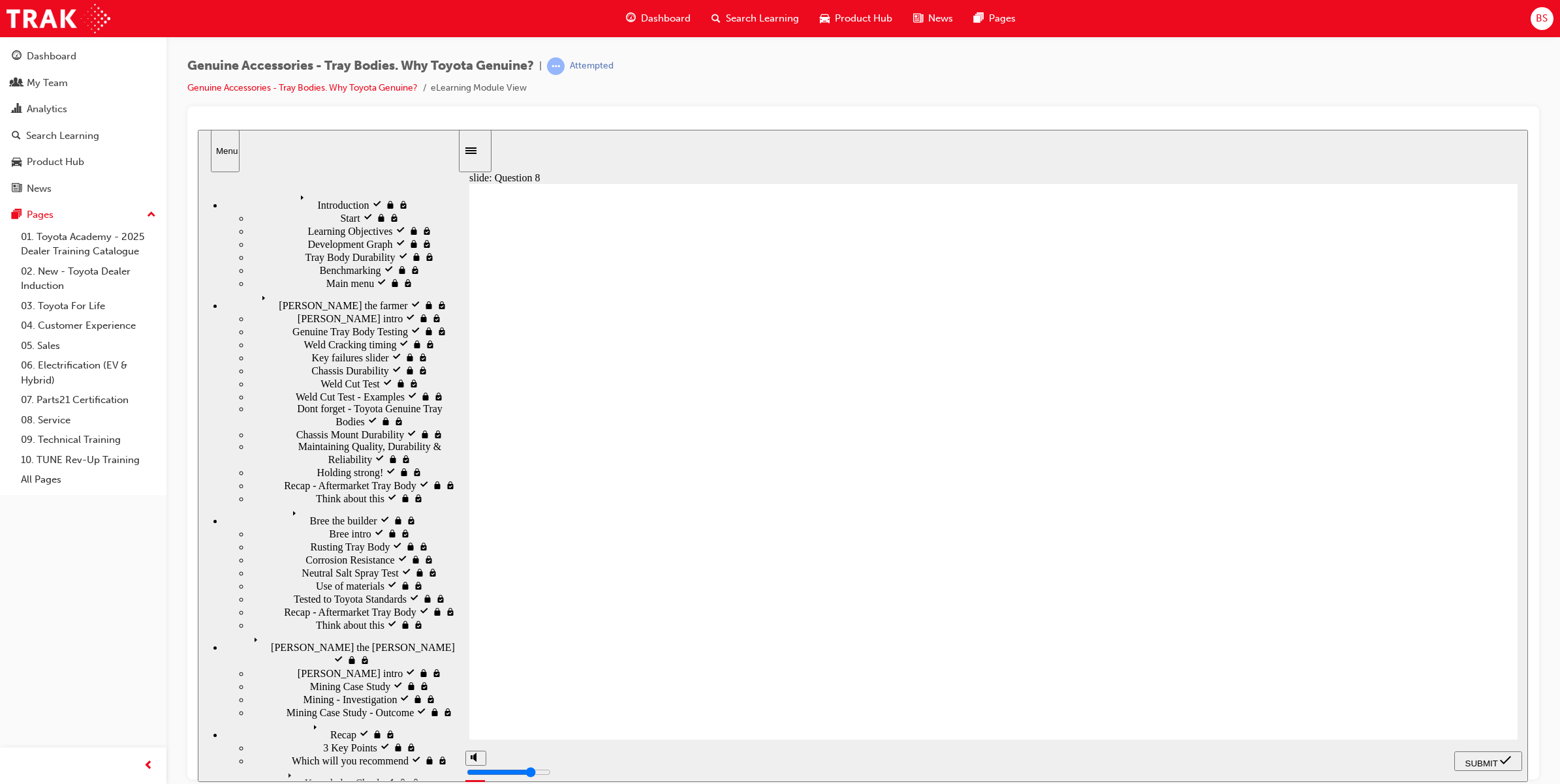
click at [1477, 764] on span "SUBMIT" at bounding box center [1482, 763] width 33 height 10
radio input "true"
click at [1470, 763] on span "SUBMIT" at bounding box center [1482, 763] width 33 height 10
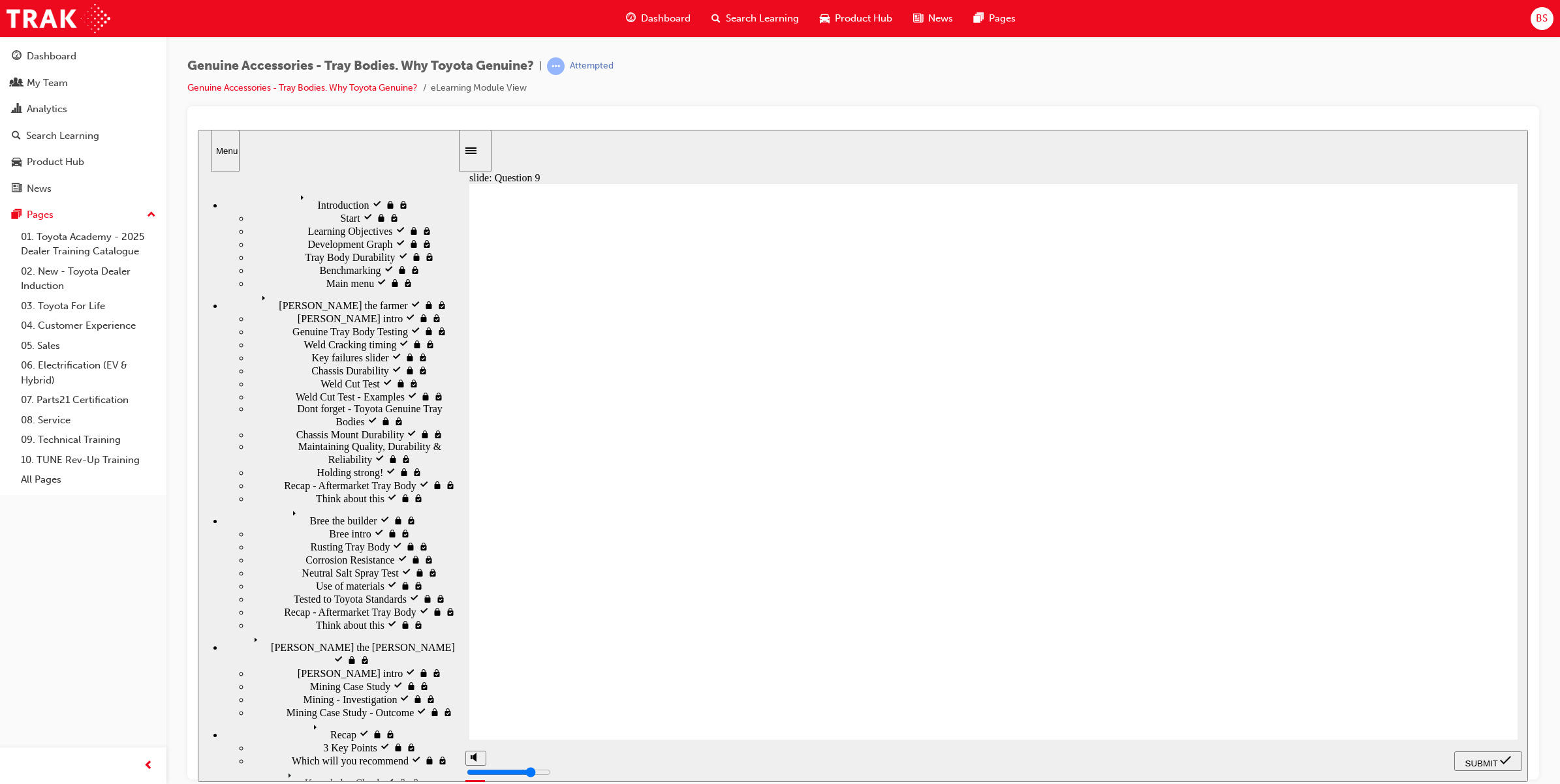
radio input "true"
click at [1476, 758] on span "SUBMIT" at bounding box center [1482, 763] width 33 height 10
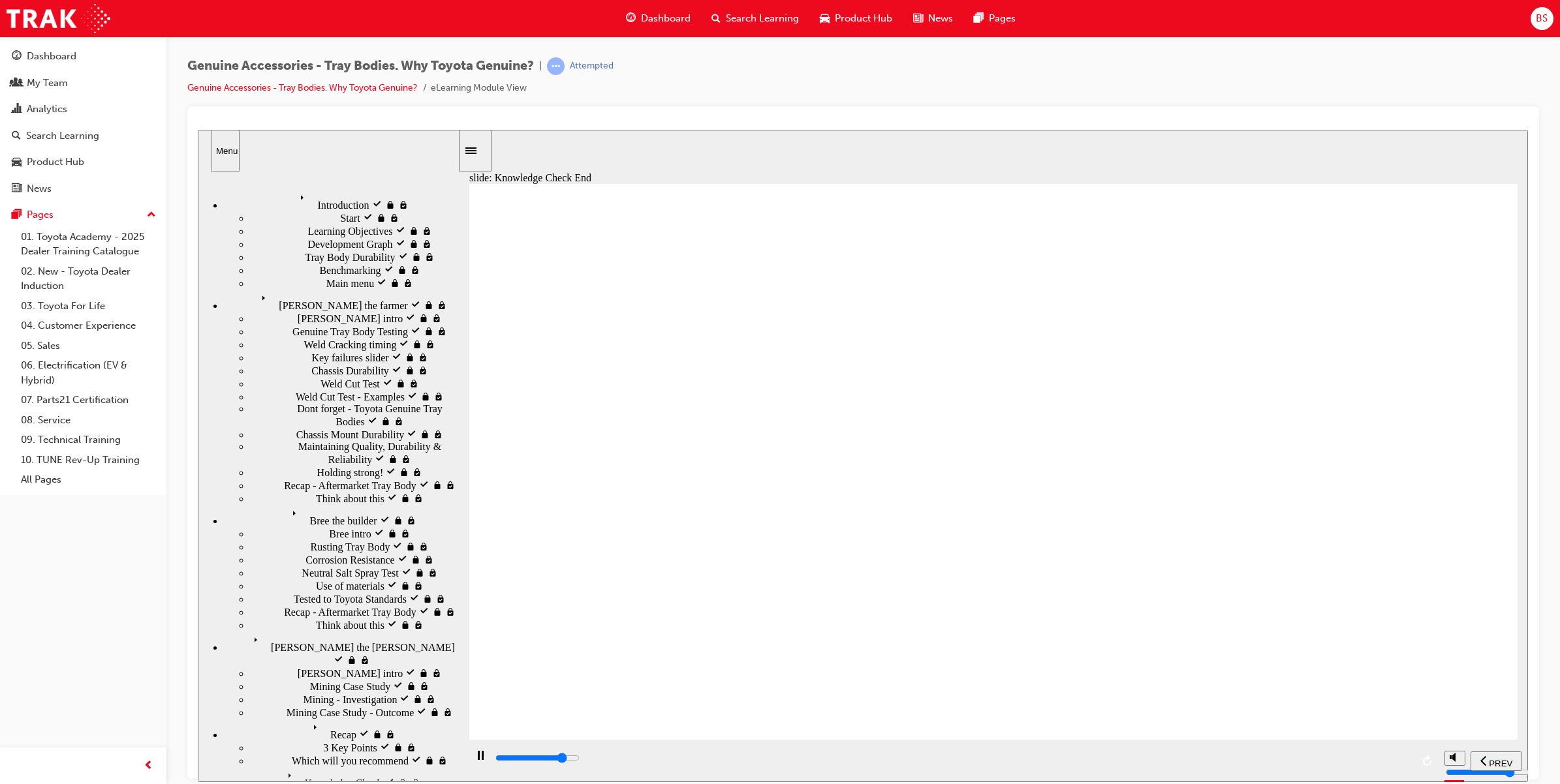
type input "21500"
drag, startPoint x: 973, startPoint y: 765, endPoint x: 1421, endPoint y: 747, distance: 448.4
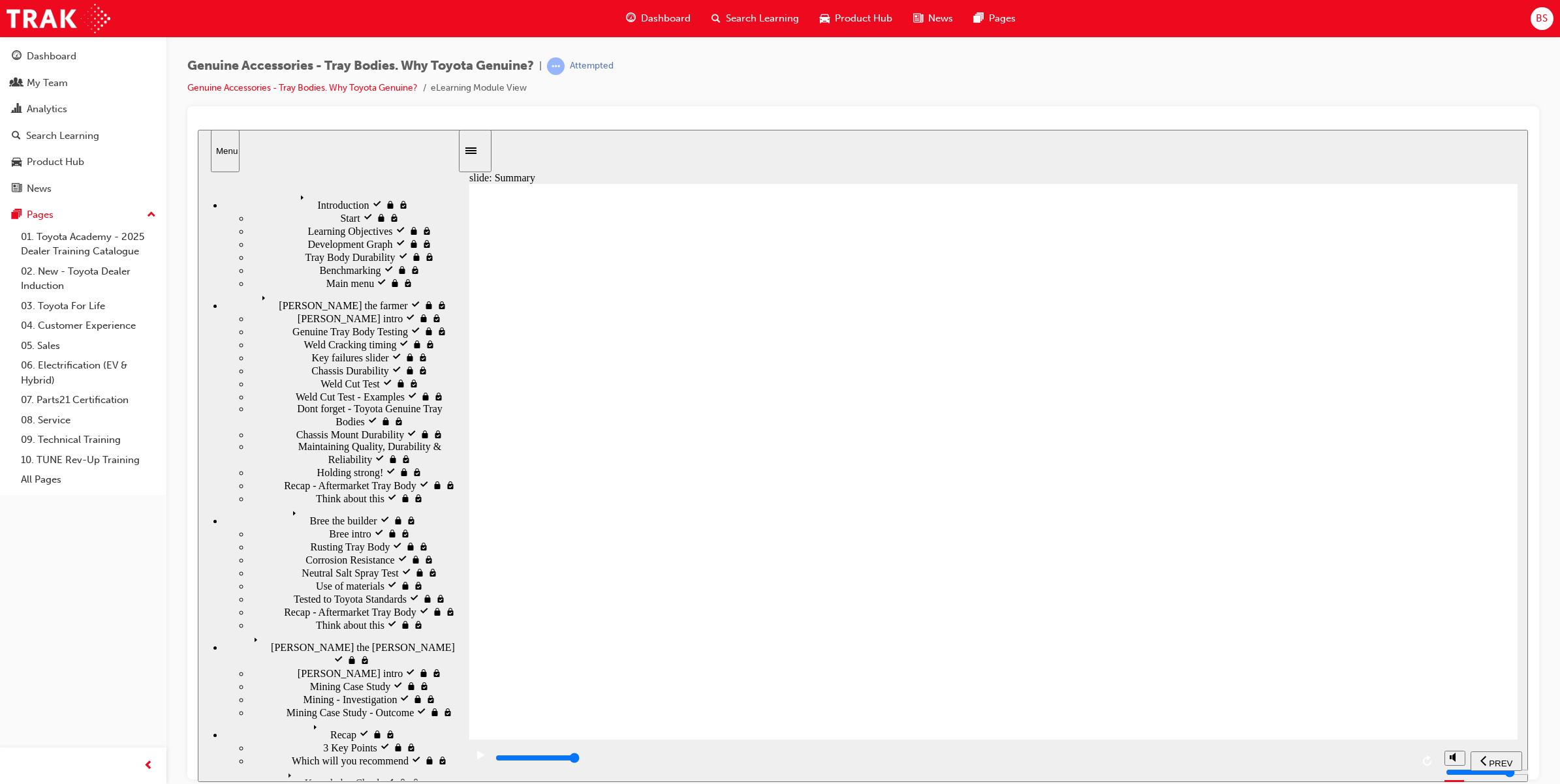
click at [1421, 747] on div "playback controls" at bounding box center [952, 760] width 973 height 42
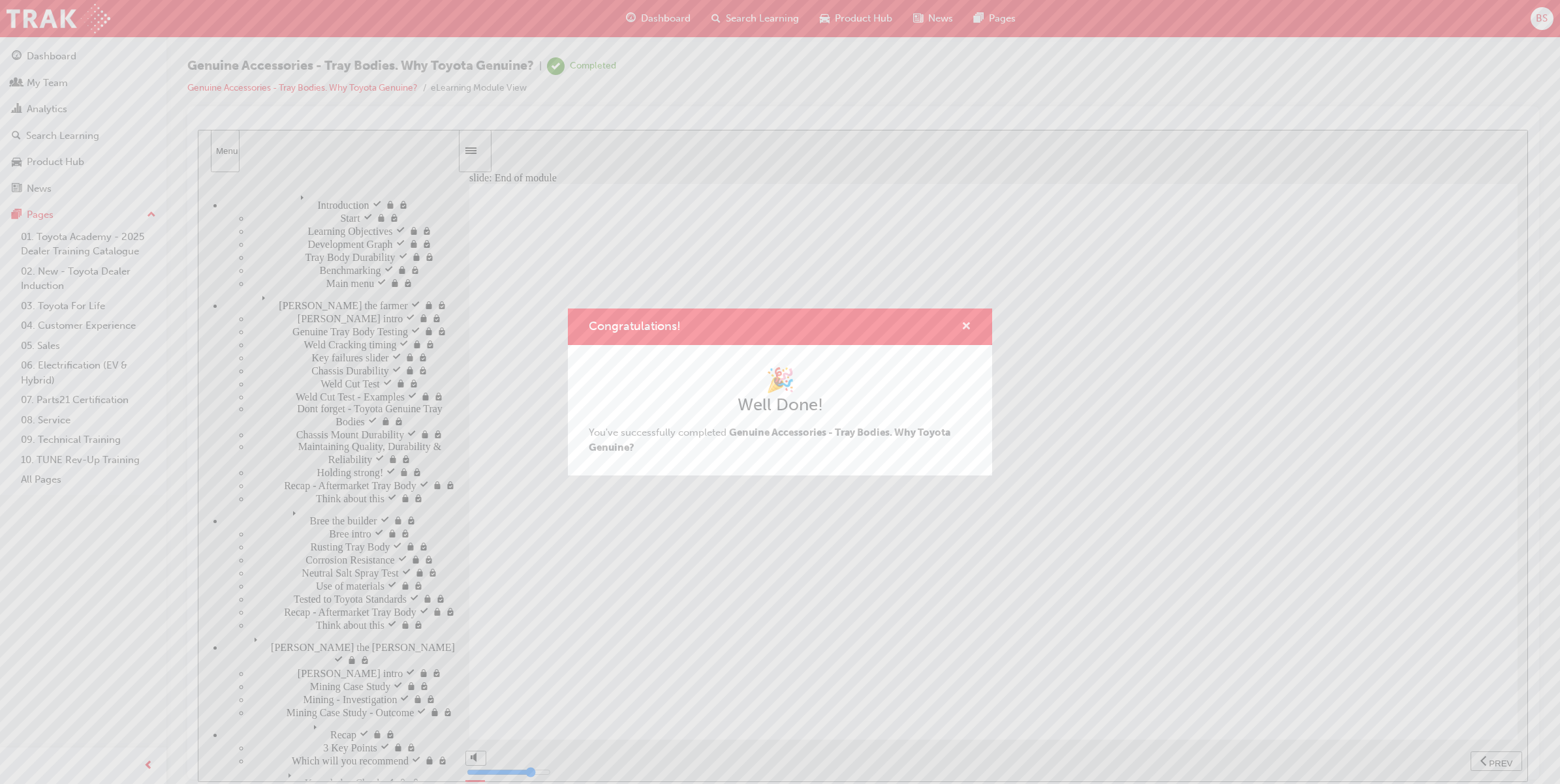
click at [970, 324] on span "cross-icon" at bounding box center [966, 328] width 10 height 11
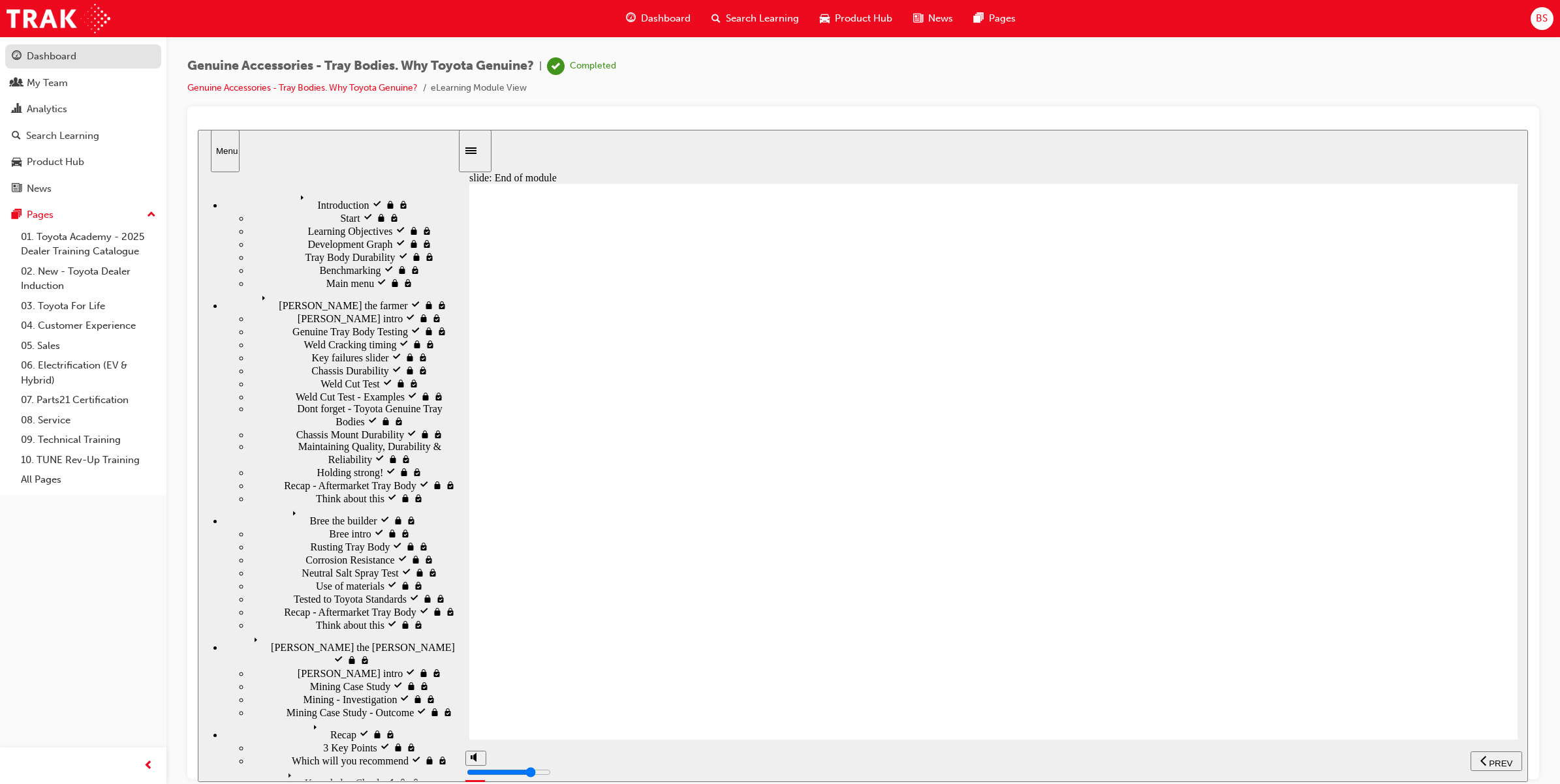
click at [44, 57] on div "Dashboard" at bounding box center [51, 56] width 50 height 15
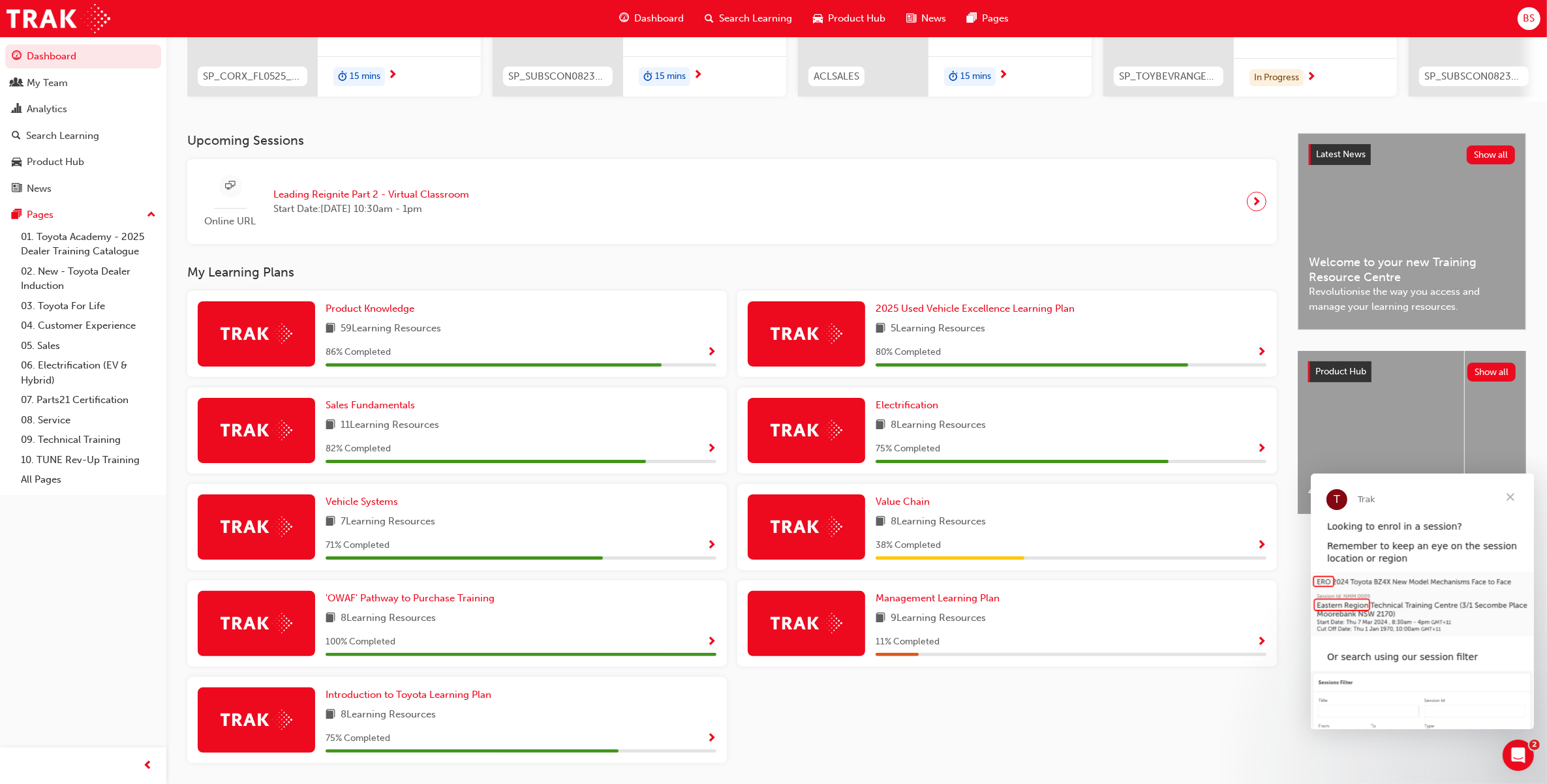
scroll to position [246, 0]
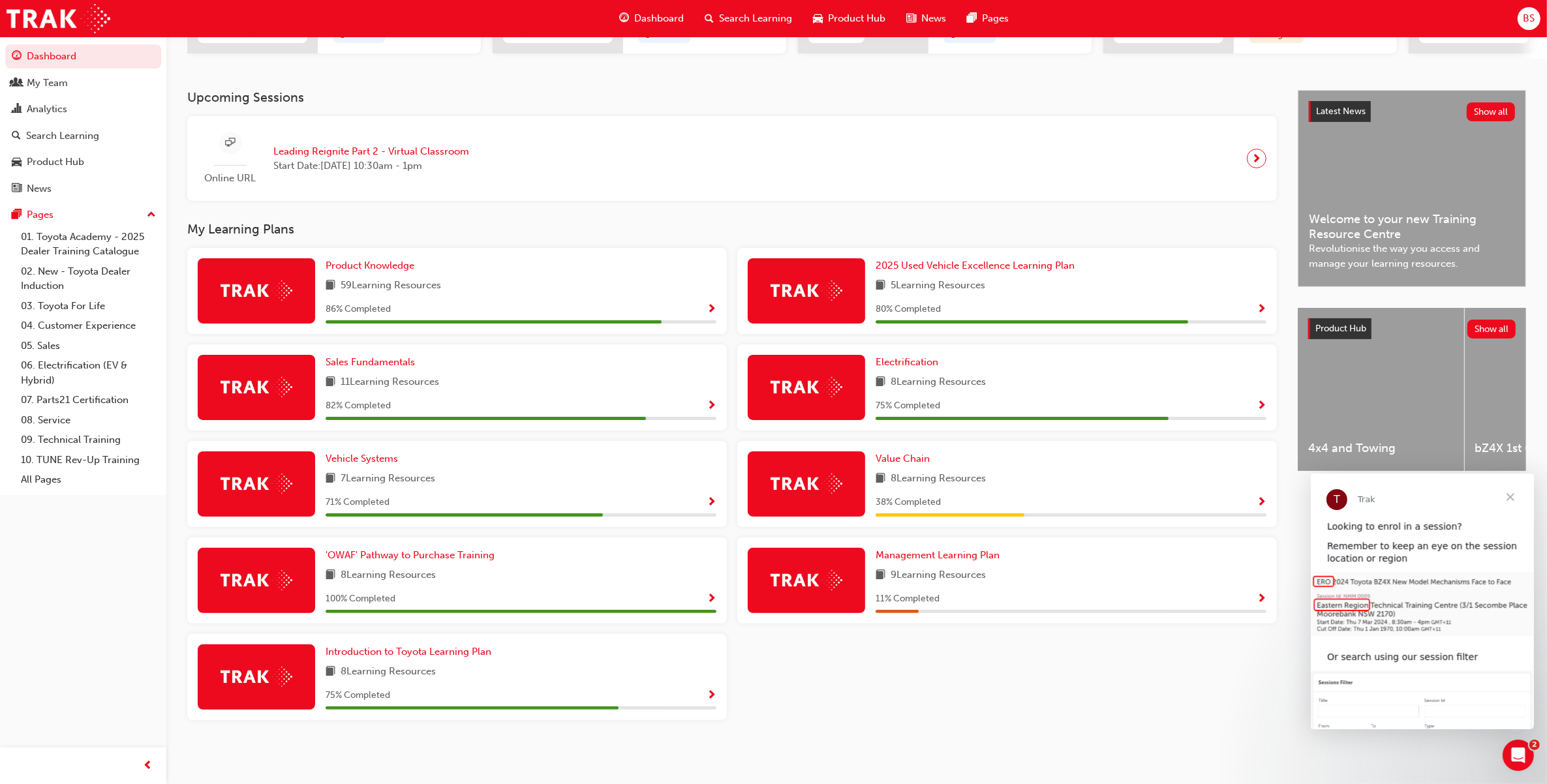
click at [937, 493] on div "Value Chain 8 Learning Resources 38 % Completed" at bounding box center [1070, 484] width 390 height 65
click at [806, 484] on img at bounding box center [806, 483] width 72 height 20
click at [910, 457] on span "Value Chain" at bounding box center [902, 459] width 54 height 11
